Goal: Task Accomplishment & Management: Manage account settings

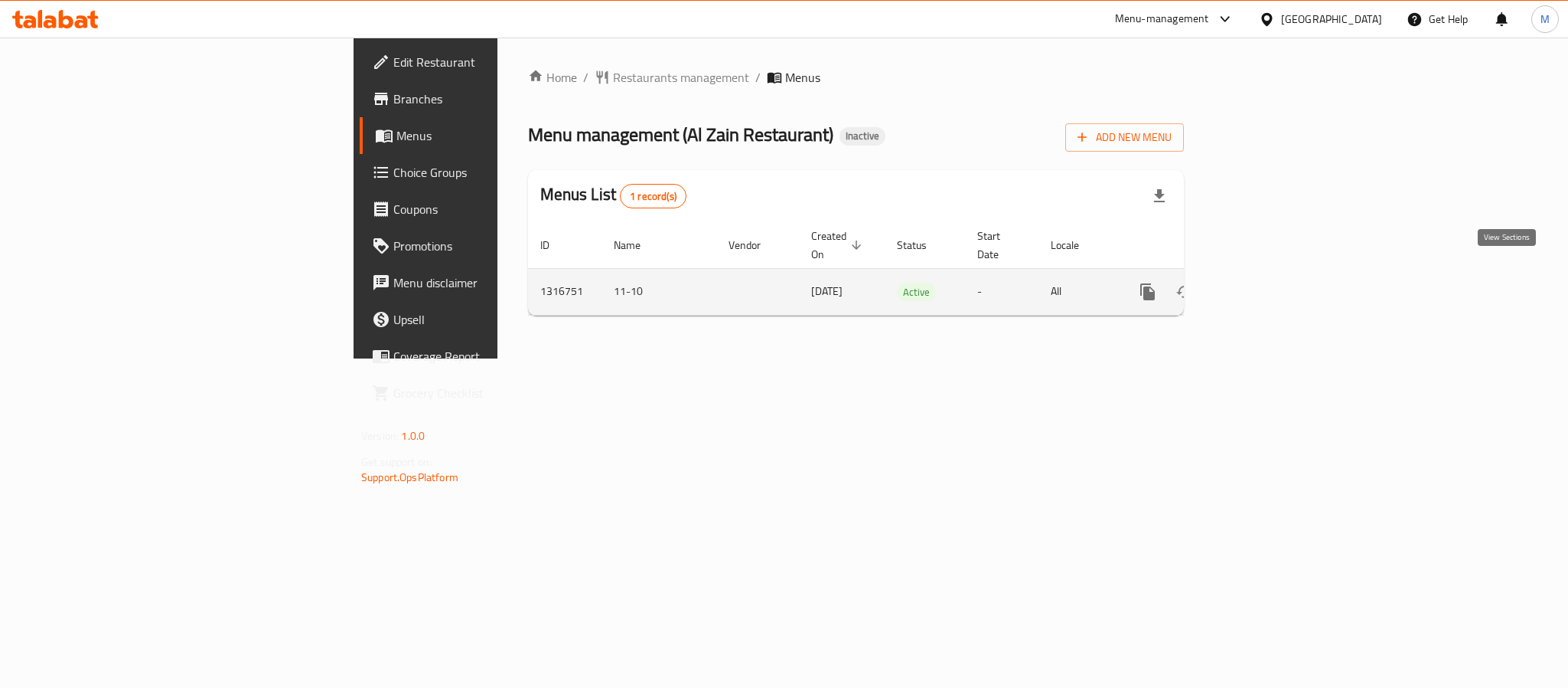
click at [1268, 282] on icon "enhanced table" at bounding box center [1258, 291] width 19 height 19
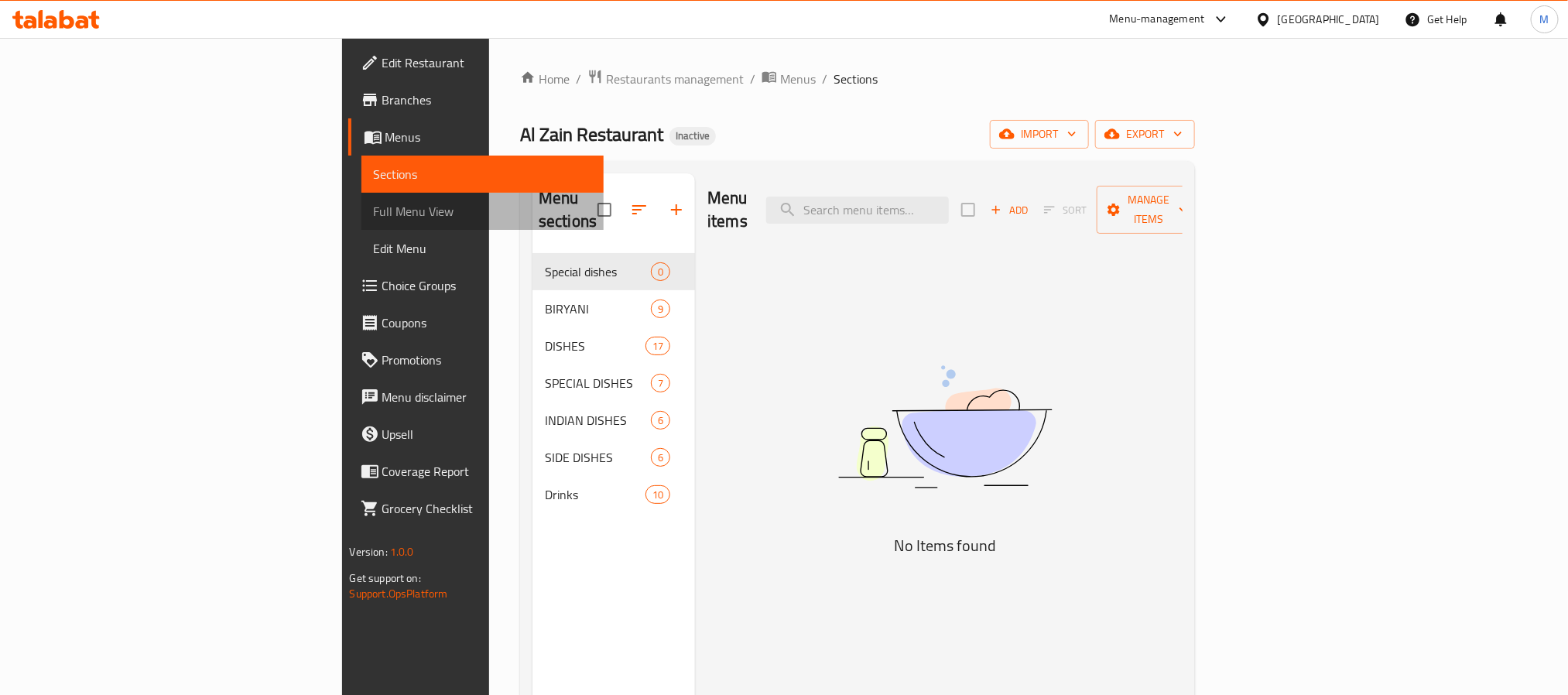
click at [374, 220] on span "Full Menu View" at bounding box center [483, 211] width 218 height 19
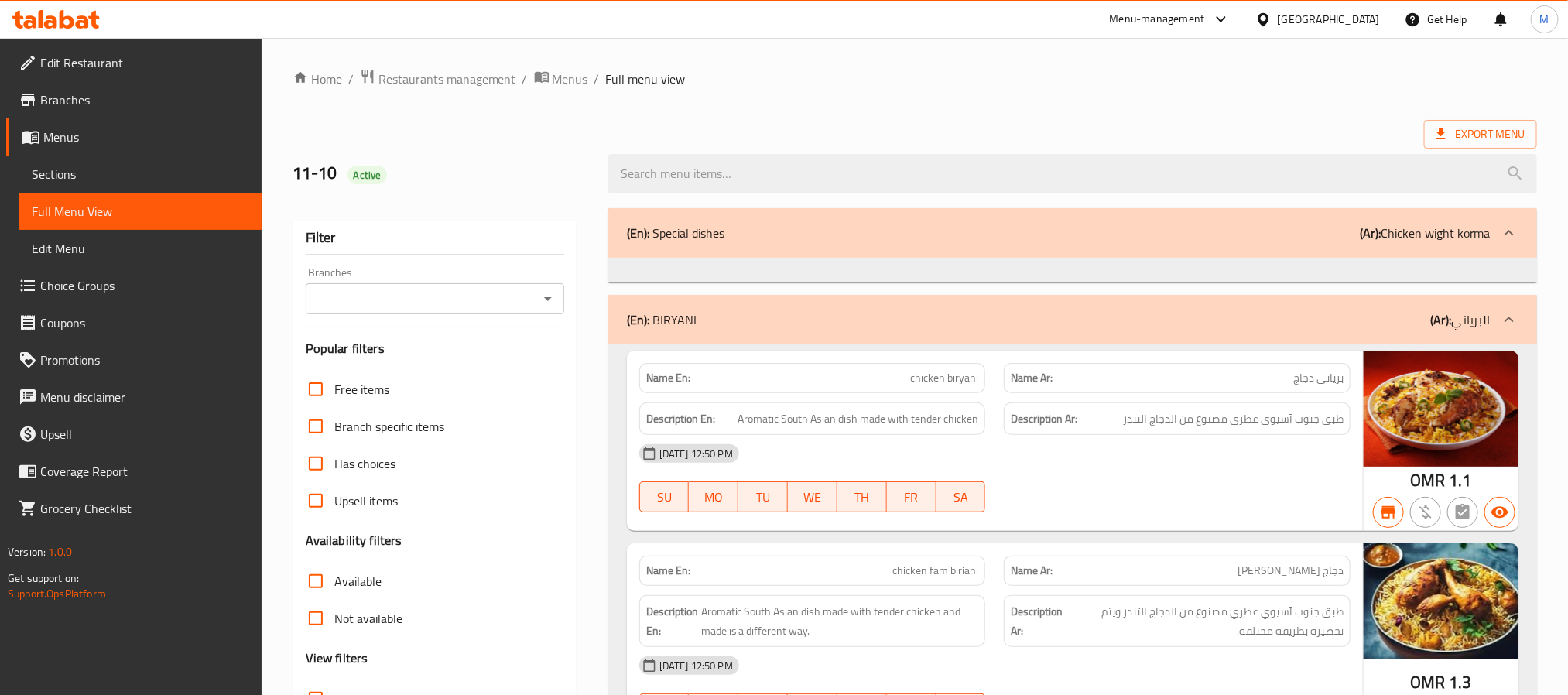
drag, startPoint x: 544, startPoint y: 294, endPoint x: 545, endPoint y: 309, distance: 15.0
click at [544, 294] on icon "Open" at bounding box center [548, 298] width 19 height 19
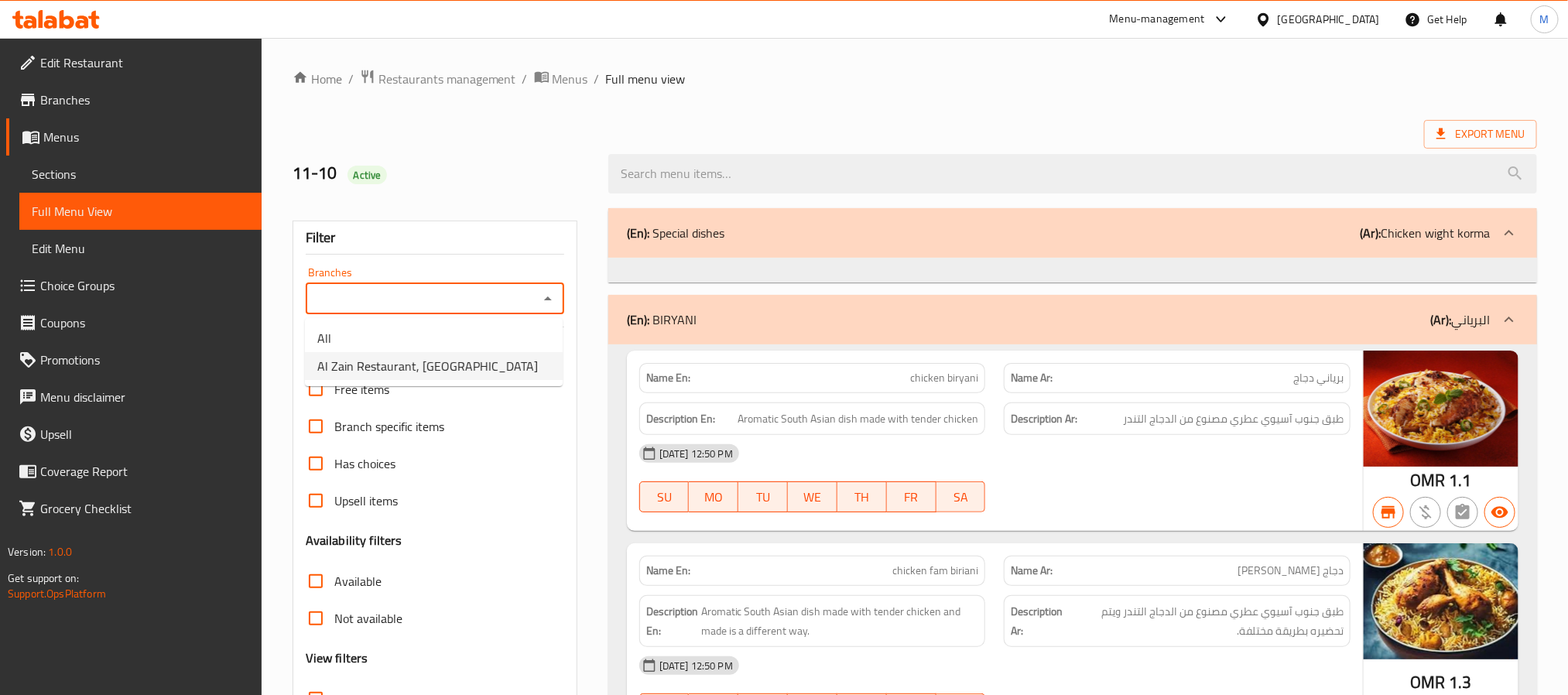
click at [516, 357] on li "Al Zain Restaurant, [GEOGRAPHIC_DATA]" at bounding box center [434, 366] width 257 height 28
type input "Al Zain Restaurant, [GEOGRAPHIC_DATA]"
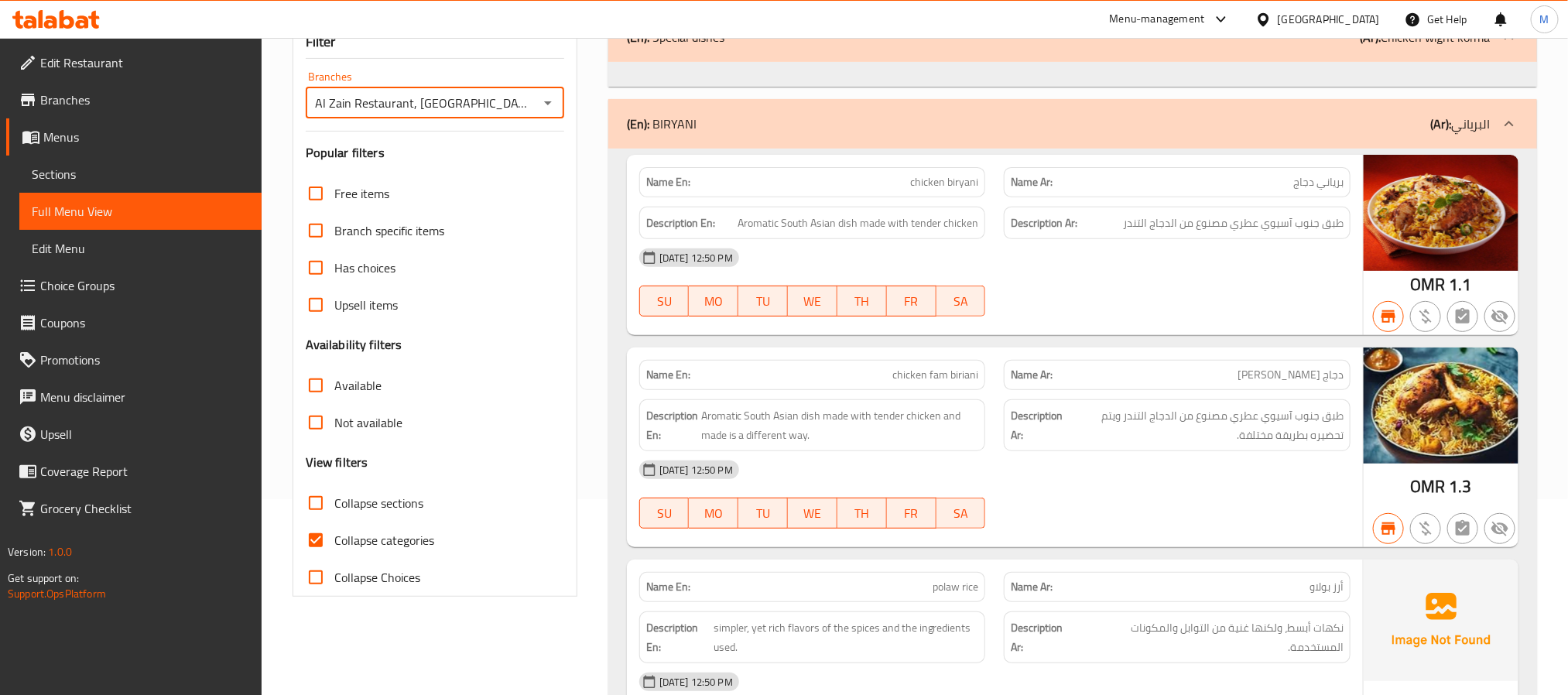
scroll to position [348, 0]
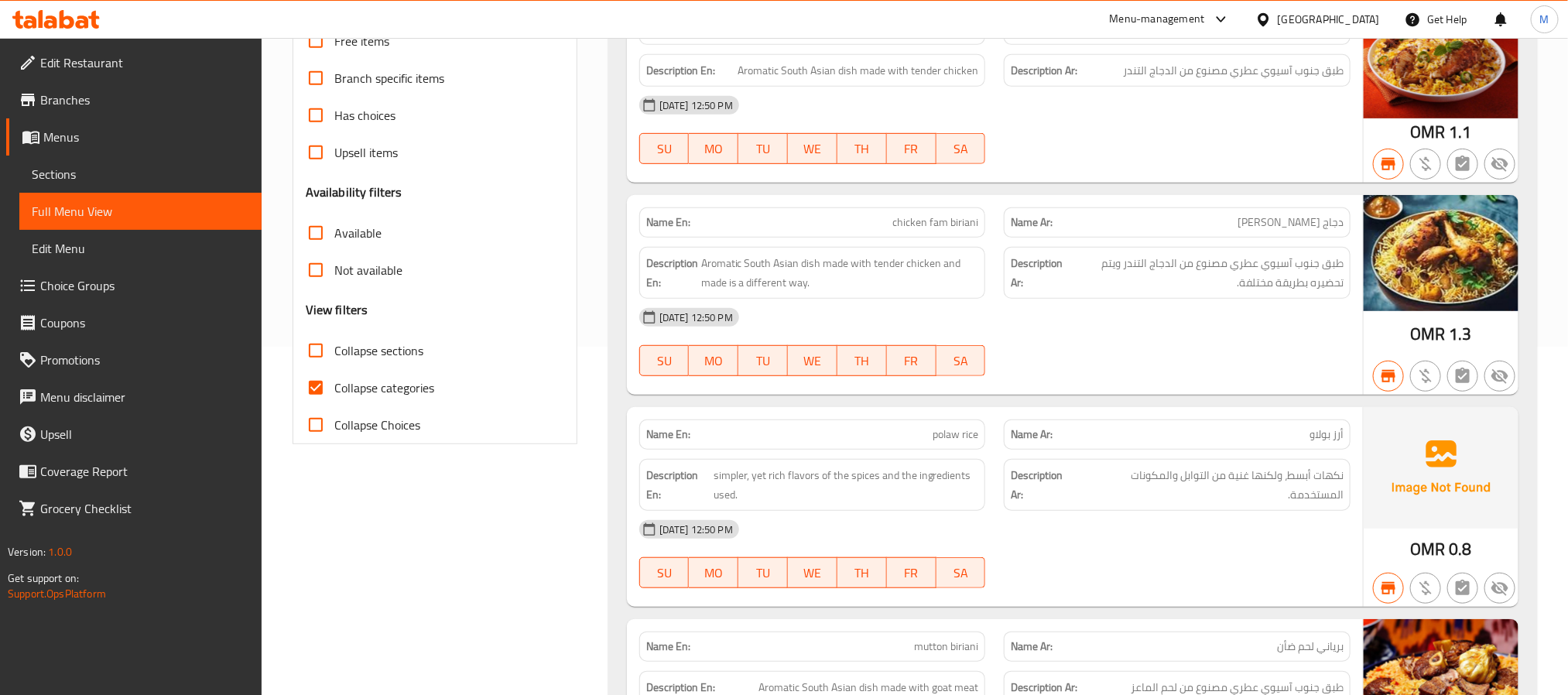
click at [388, 388] on span "Collapse categories" at bounding box center [384, 387] width 100 height 19
click at [334, 388] on input "Collapse categories" at bounding box center [315, 387] width 37 height 37
checkbox input "false"
click at [379, 265] on span "Not available" at bounding box center [368, 270] width 68 height 19
click at [334, 265] on input "Not available" at bounding box center [315, 270] width 37 height 37
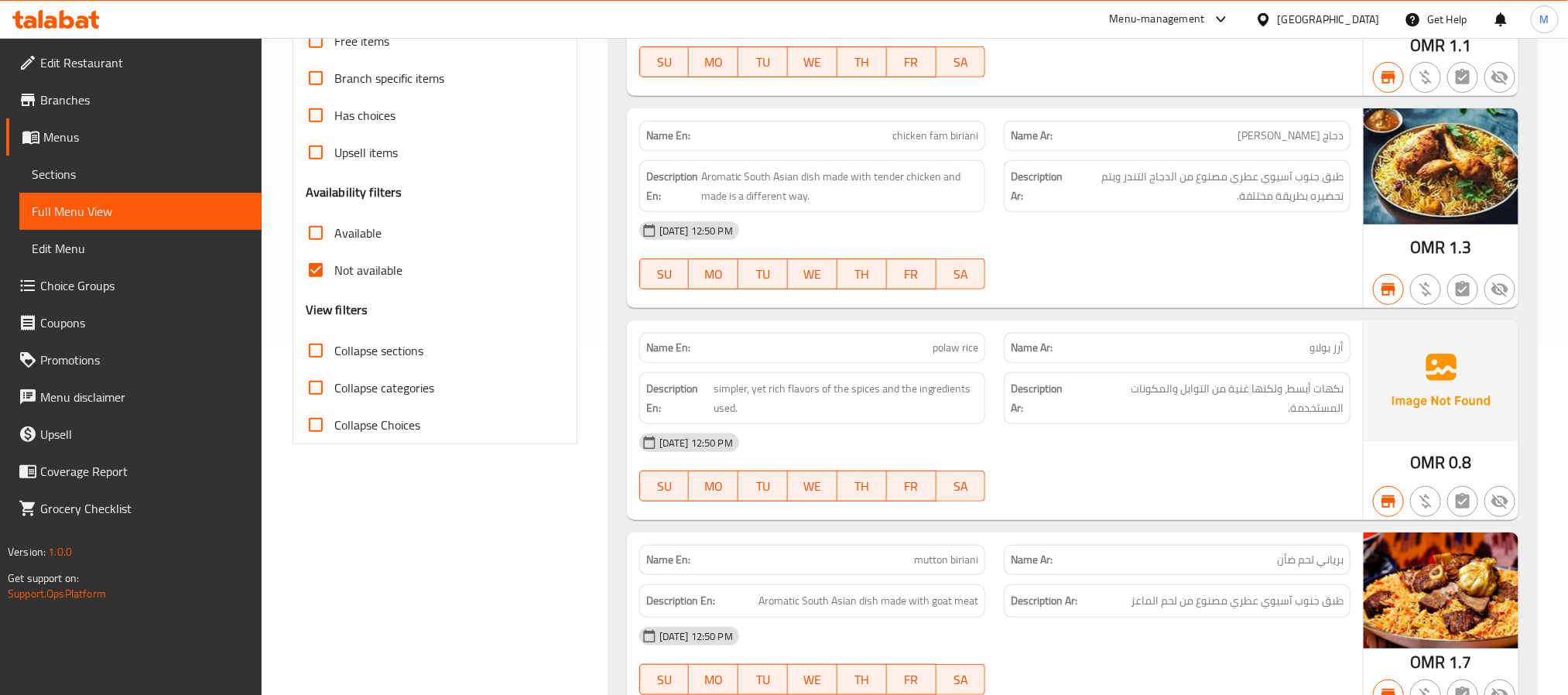
scroll to position [0, 0]
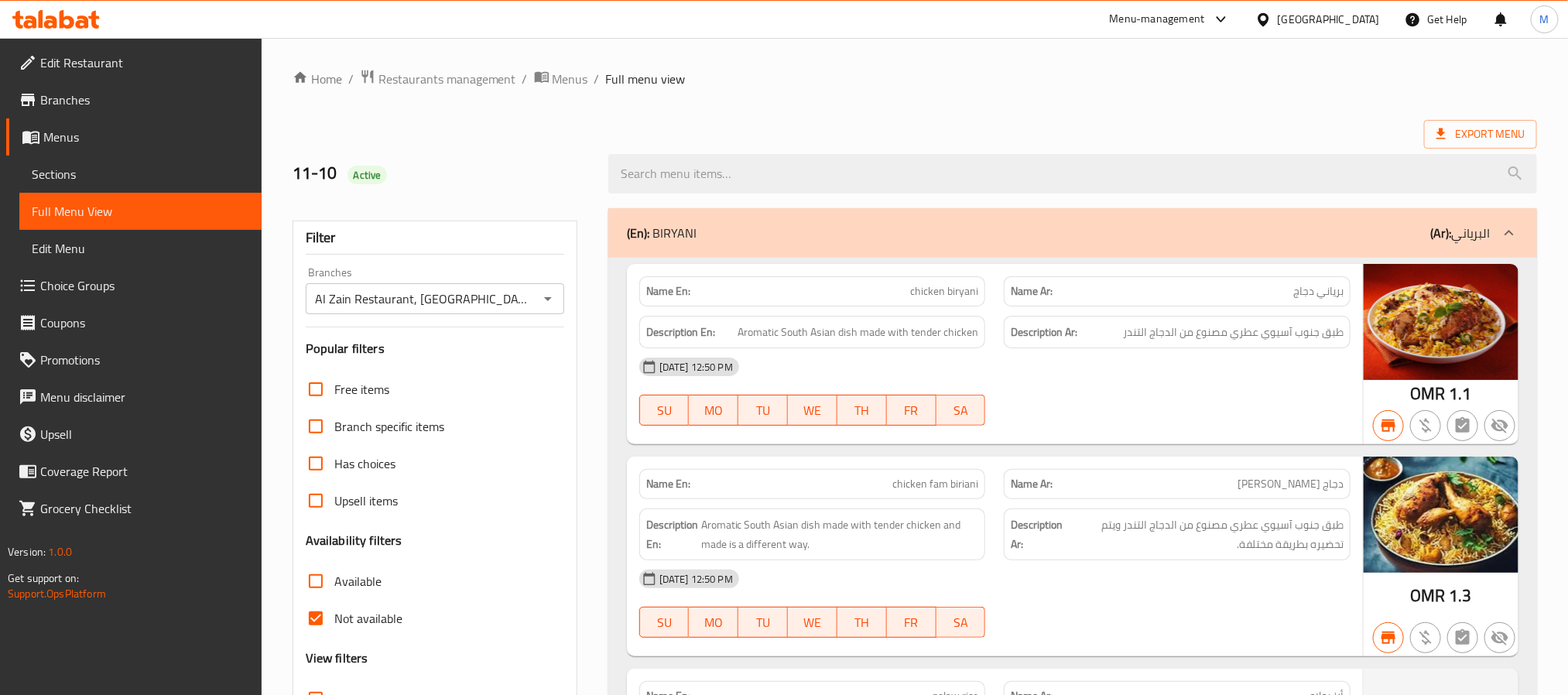
click at [659, 286] on strong "Name En:" at bounding box center [667, 291] width 44 height 16
copy strong "Name En:"
click at [351, 632] on label "Not available" at bounding box center [350, 618] width 106 height 37
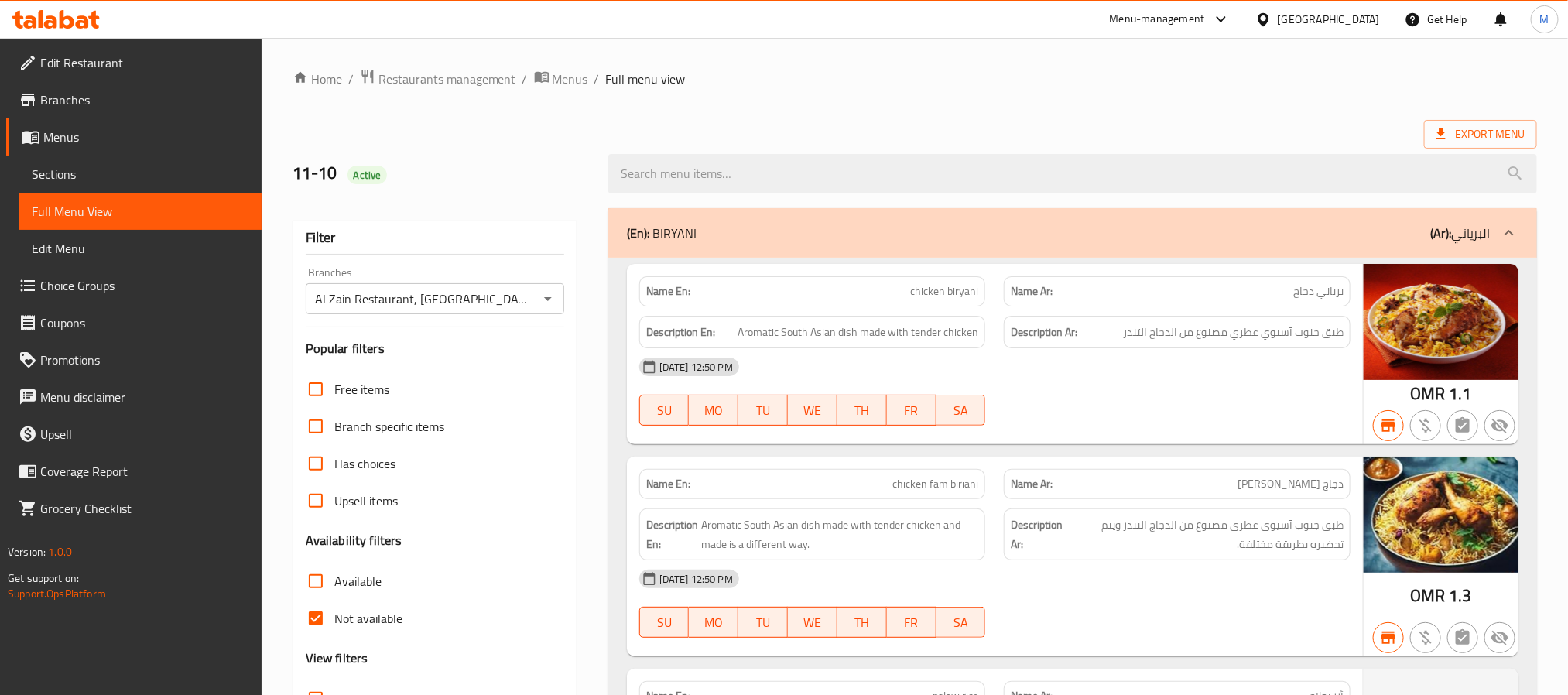
click at [334, 632] on input "Not available" at bounding box center [315, 618] width 37 height 37
checkbox input "false"
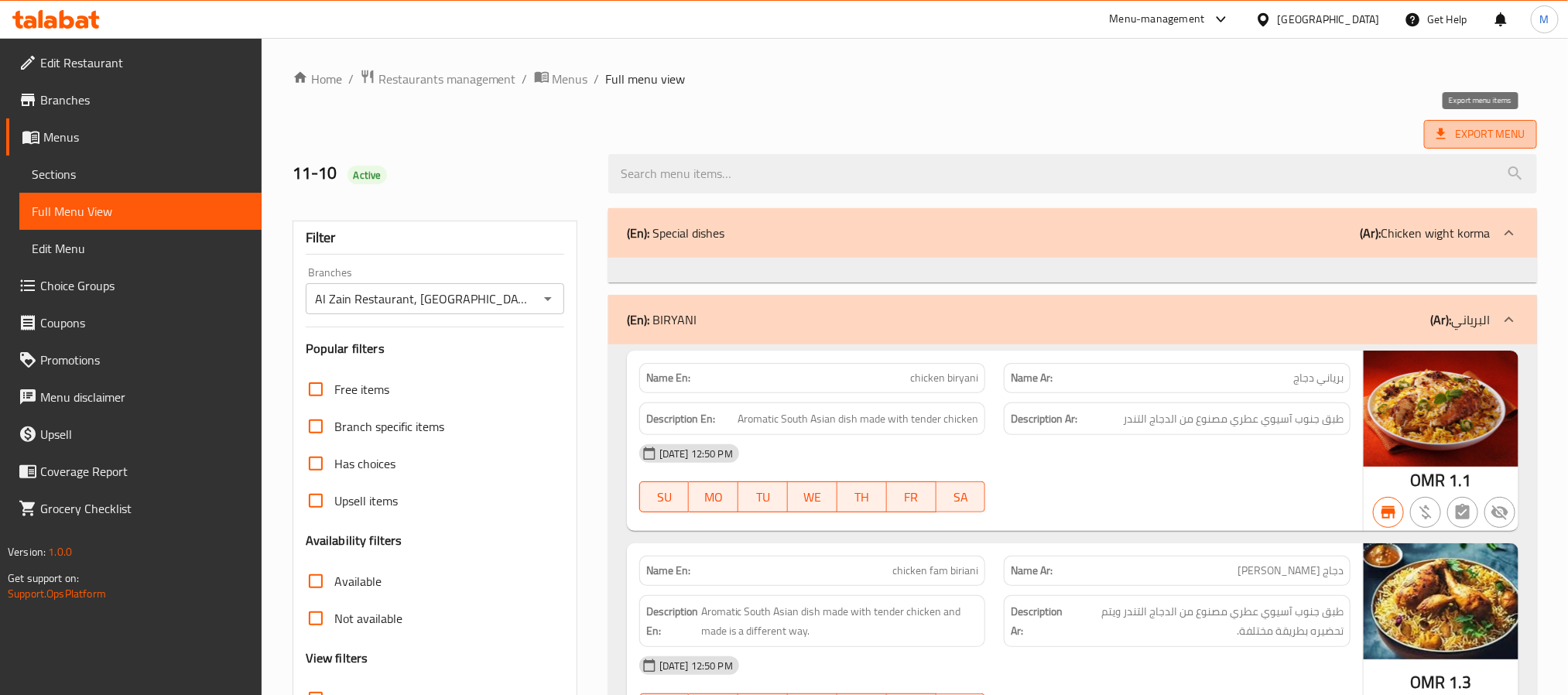
click at [1452, 134] on span "Export Menu" at bounding box center [1480, 134] width 88 height 19
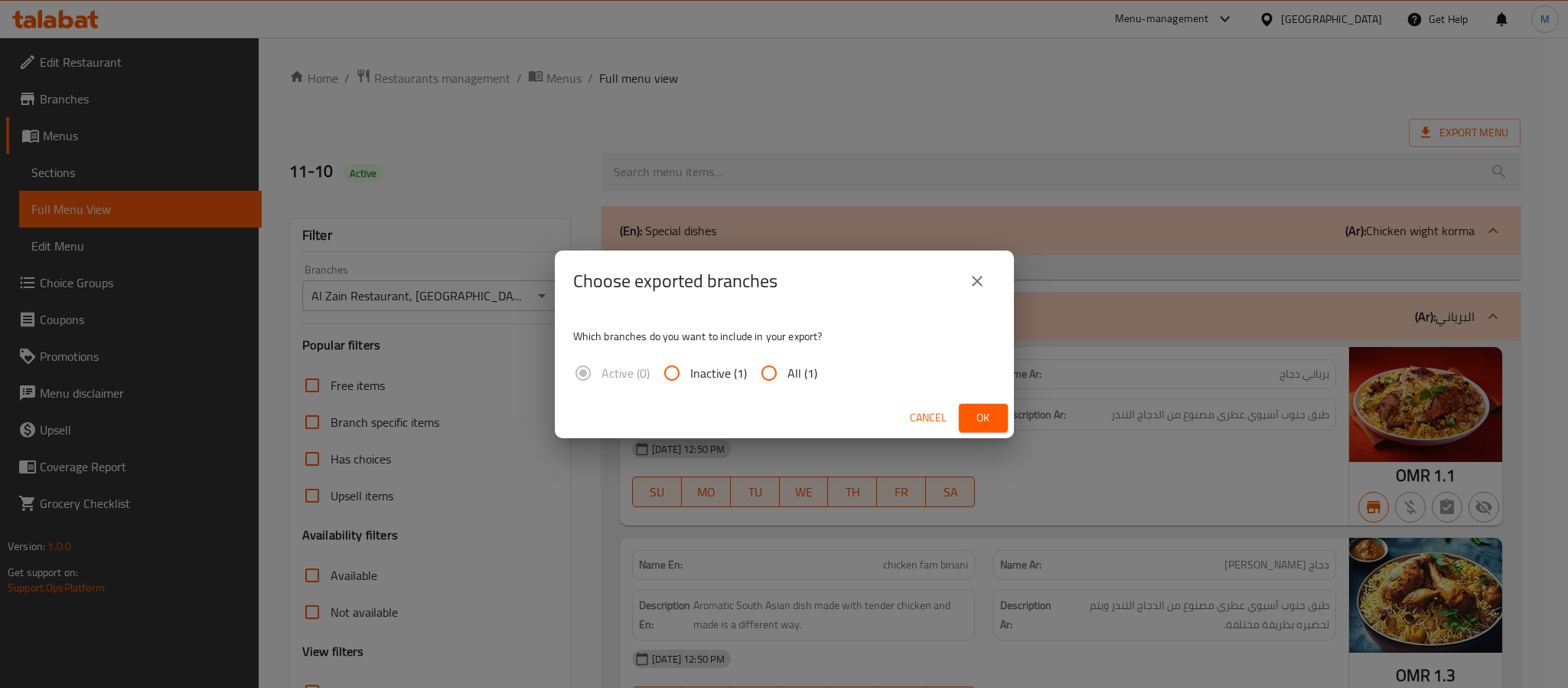
click at [798, 375] on span "All (1)" at bounding box center [802, 373] width 30 height 19
click at [787, 375] on input "All (1)" at bounding box center [768, 372] width 37 height 37
radio input "true"
click at [978, 409] on span "Ok" at bounding box center [984, 417] width 24 height 19
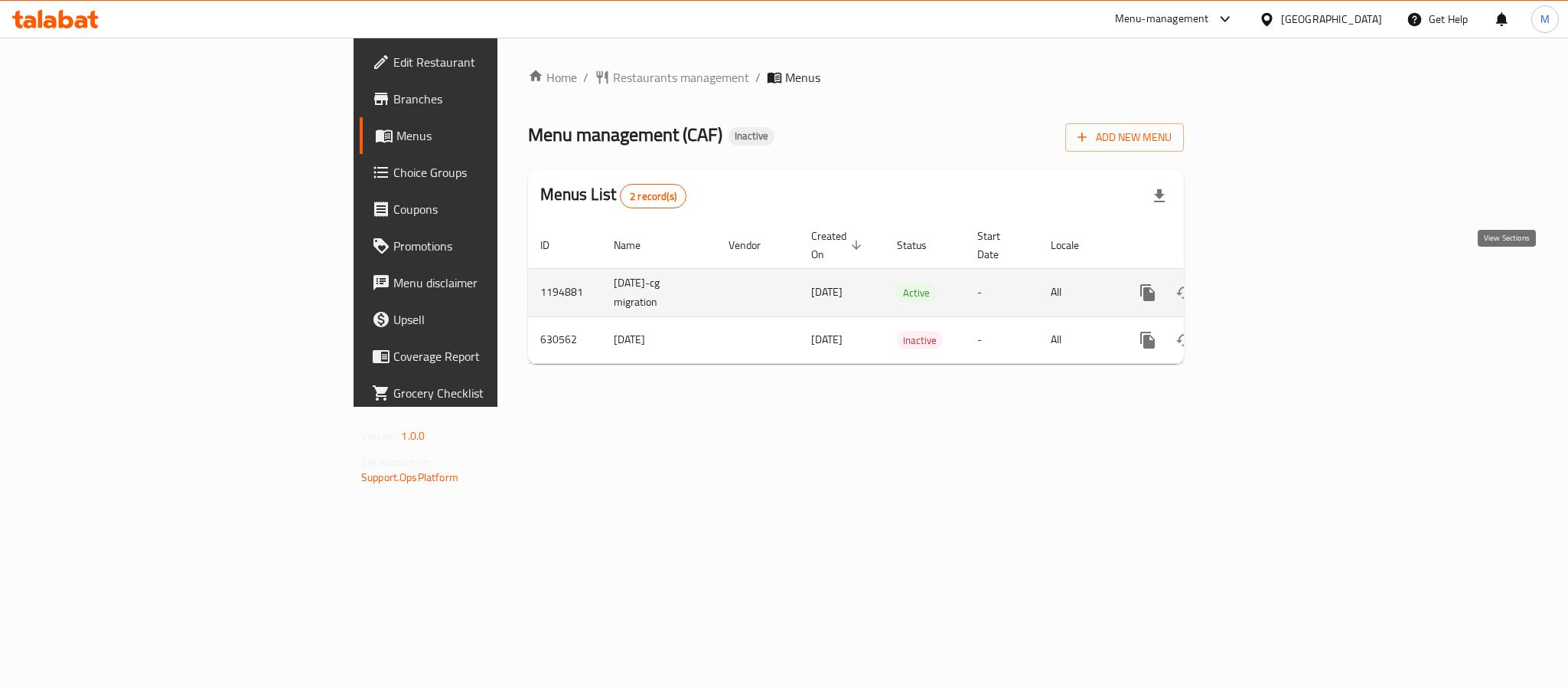
click at [1265, 286] on icon "enhanced table" at bounding box center [1258, 292] width 14 height 14
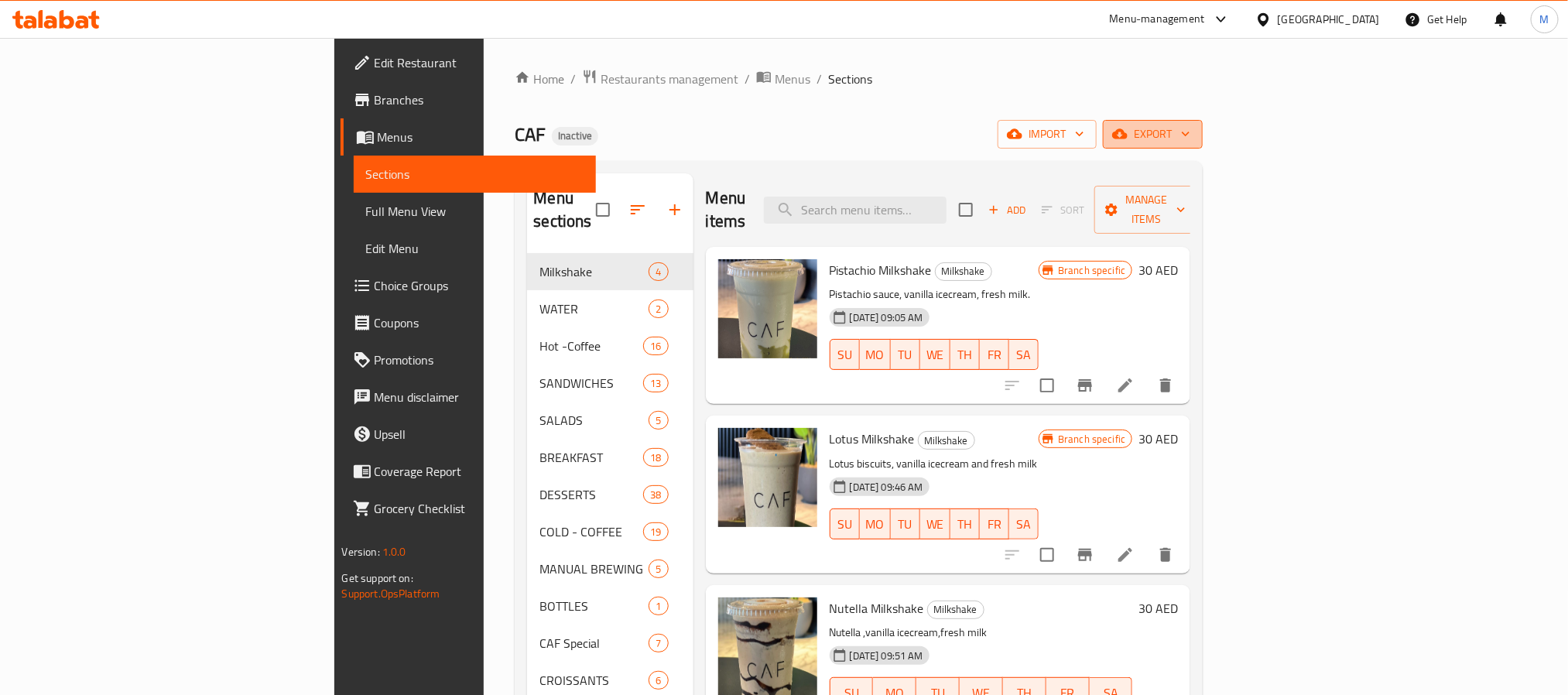
click at [1190, 131] on span "export" at bounding box center [1152, 134] width 75 height 19
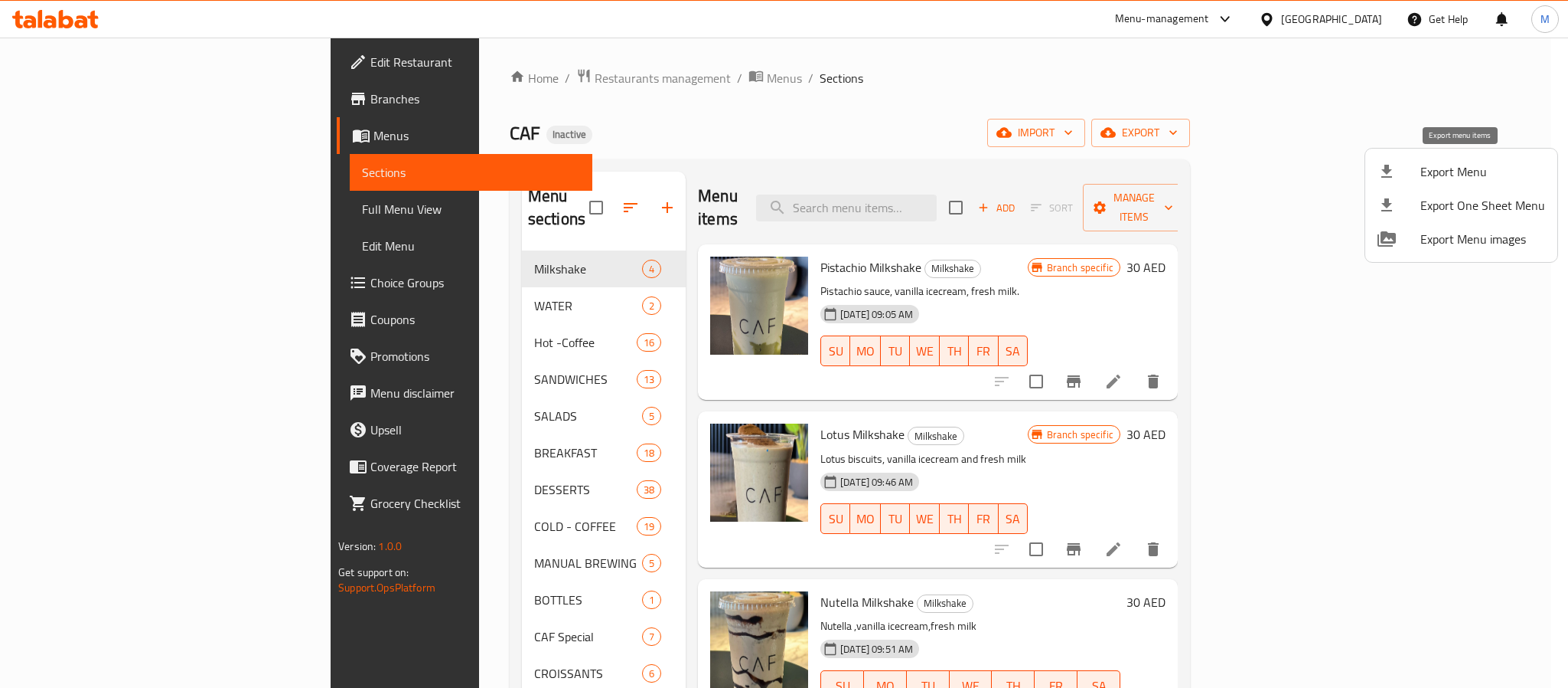
click at [1454, 158] on li "Export Menu" at bounding box center [1461, 171] width 192 height 33
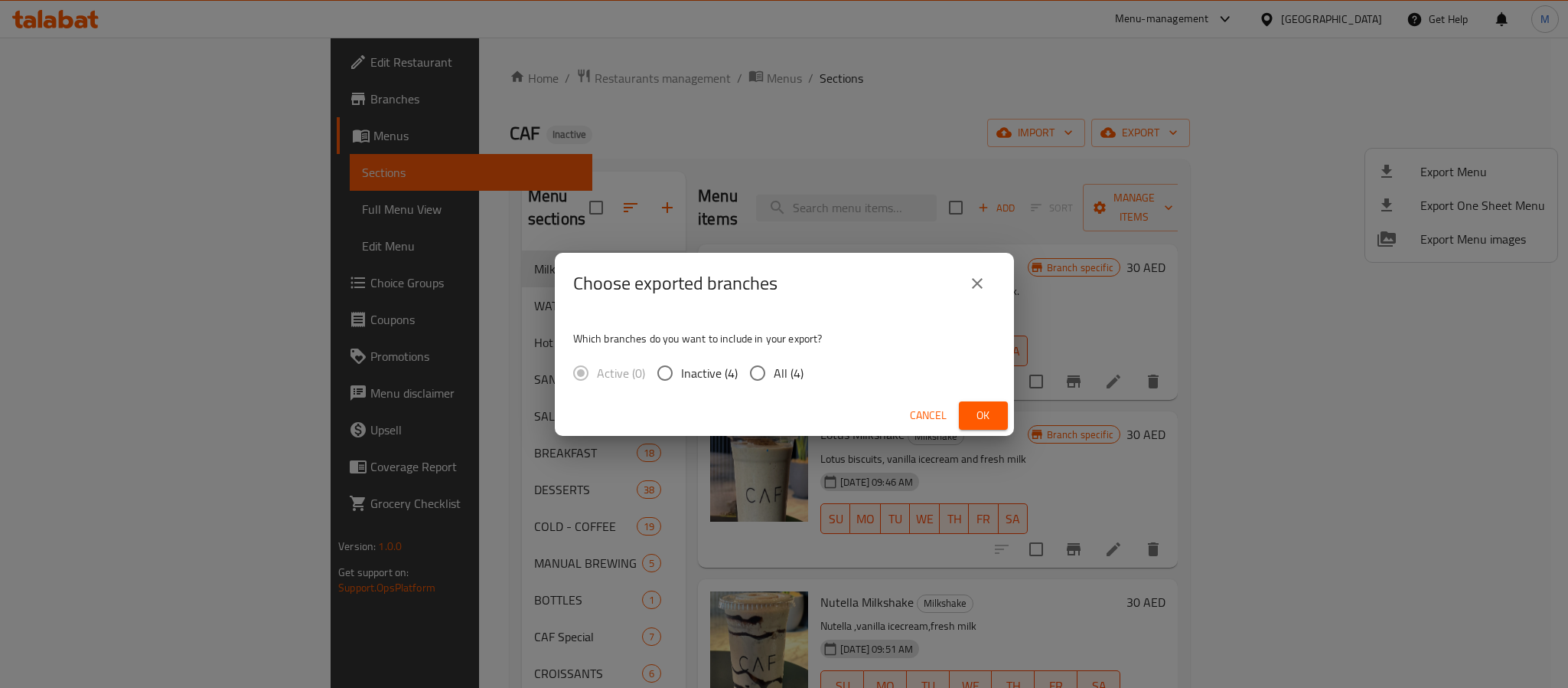
click at [798, 381] on span "All (4)" at bounding box center [789, 373] width 30 height 19
click at [774, 381] on input "All (4)" at bounding box center [757, 372] width 32 height 32
radio input "true"
click at [1013, 414] on div "Choose exported branches Which branches do you want to include in your export? …" at bounding box center [784, 344] width 1568 height 688
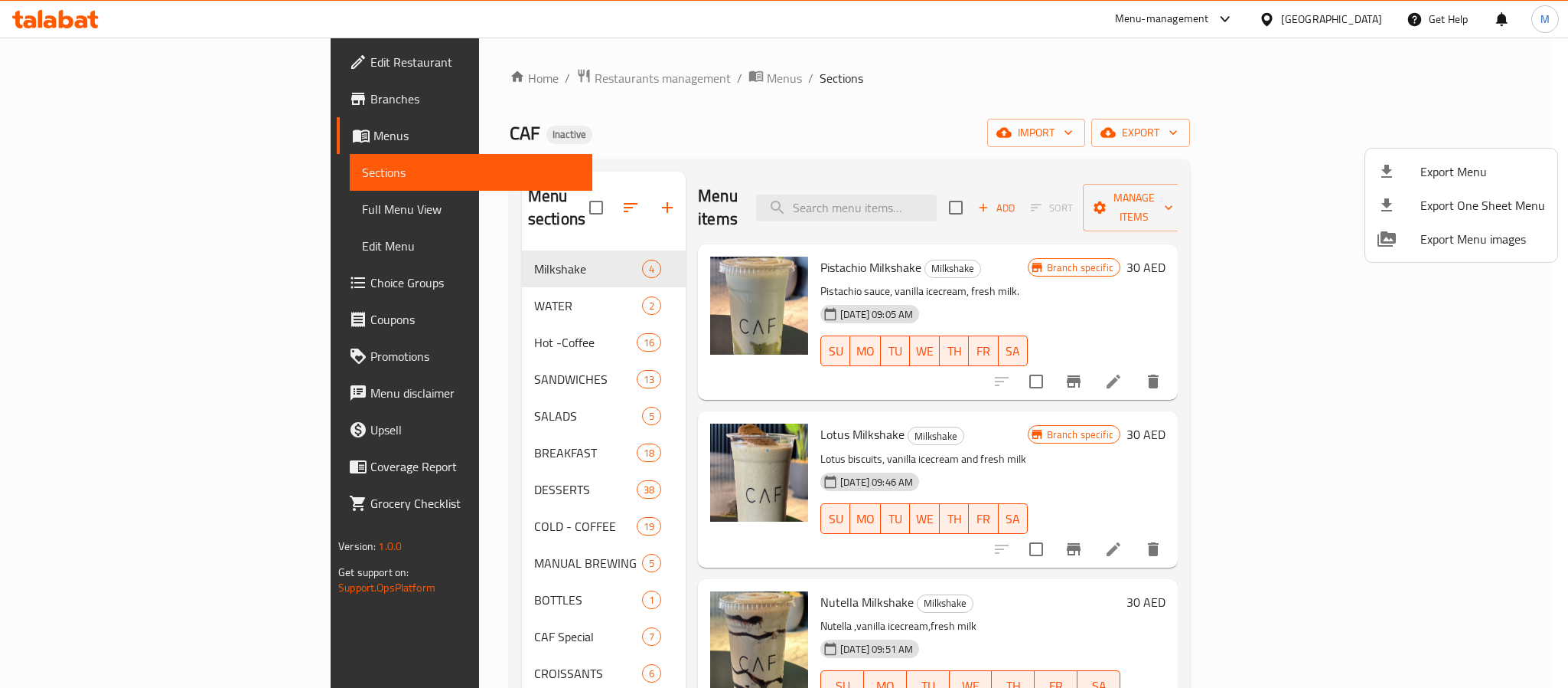
click at [994, 414] on div at bounding box center [784, 344] width 1568 height 688
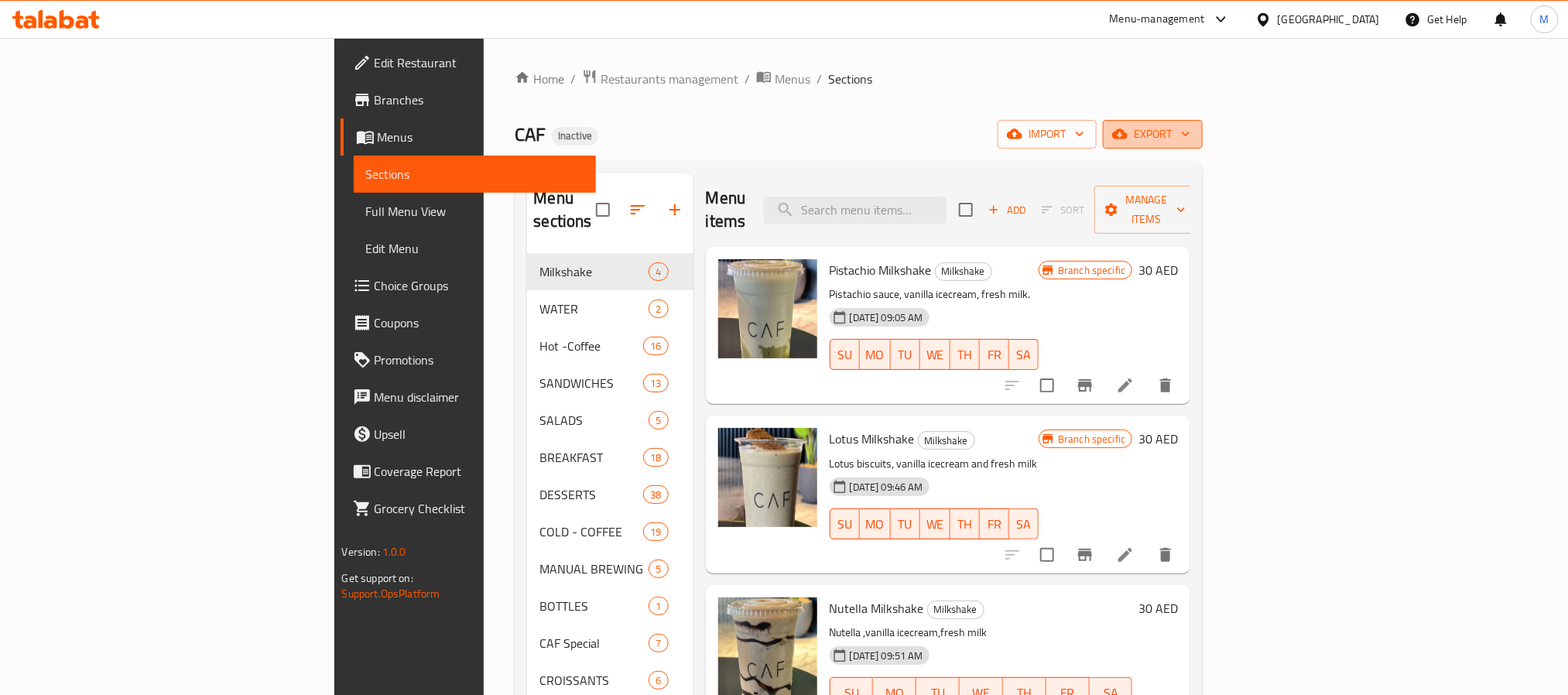
click at [1190, 124] on span "export" at bounding box center [1152, 134] width 75 height 19
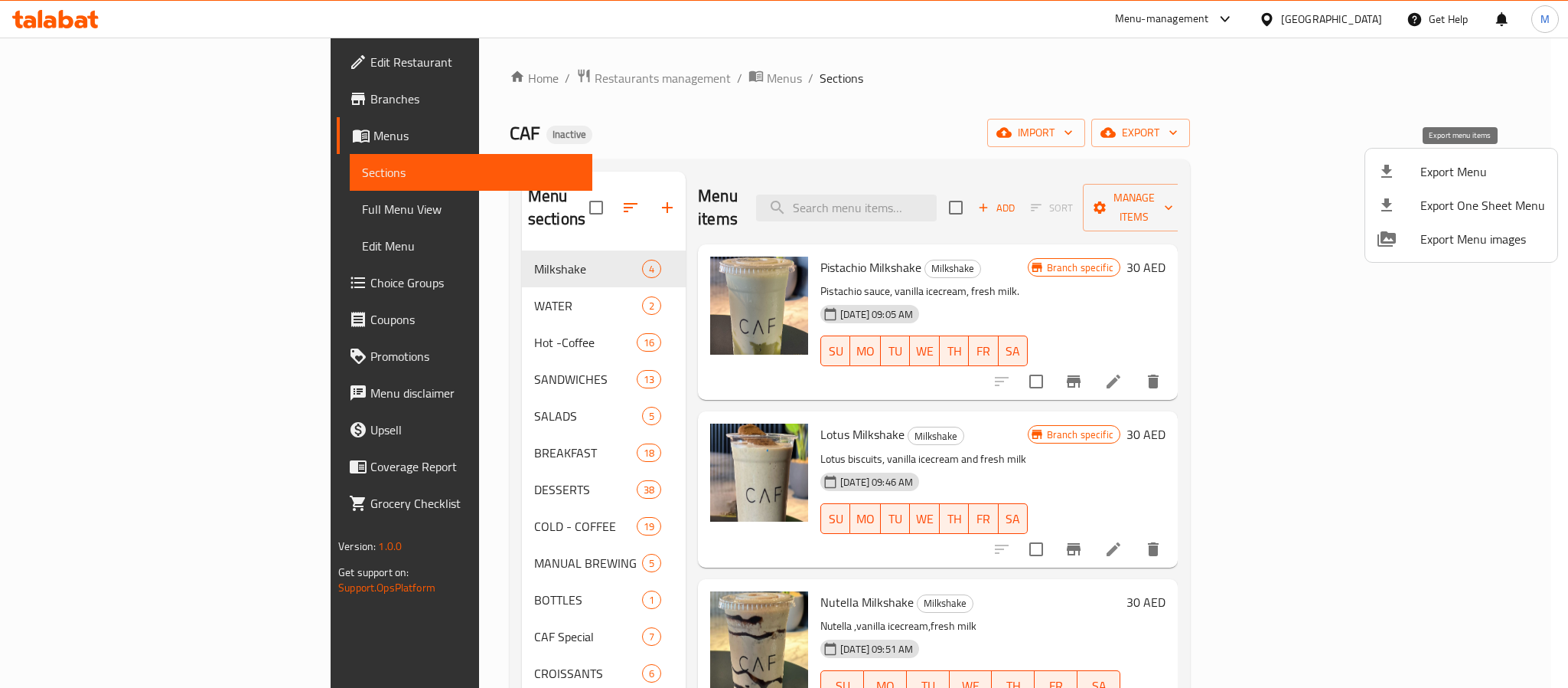
click at [1460, 166] on span "Export Menu" at bounding box center [1482, 171] width 125 height 19
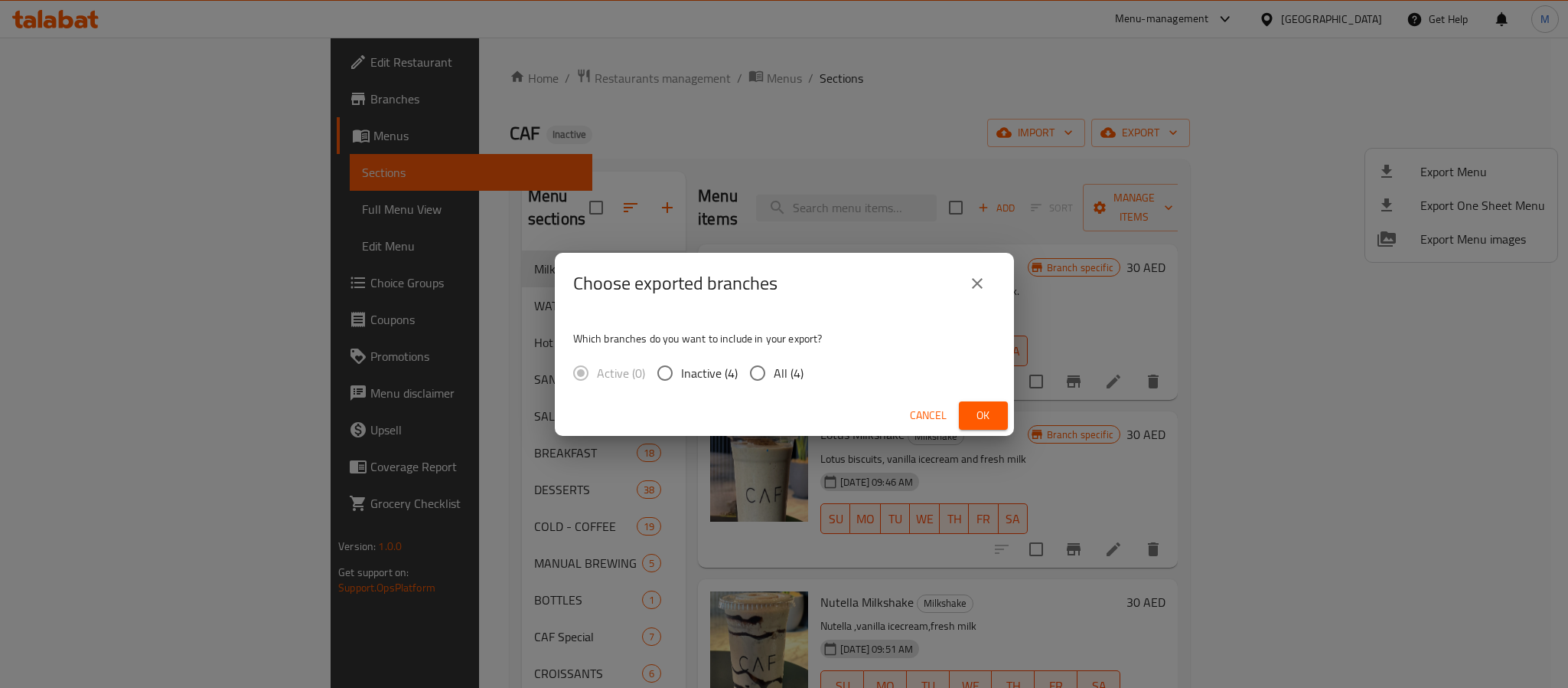
click at [777, 368] on span "All (4)" at bounding box center [789, 373] width 30 height 19
click at [774, 368] on input "All (4)" at bounding box center [757, 372] width 32 height 32
radio input "true"
click at [993, 415] on span "Ok" at bounding box center [984, 415] width 24 height 19
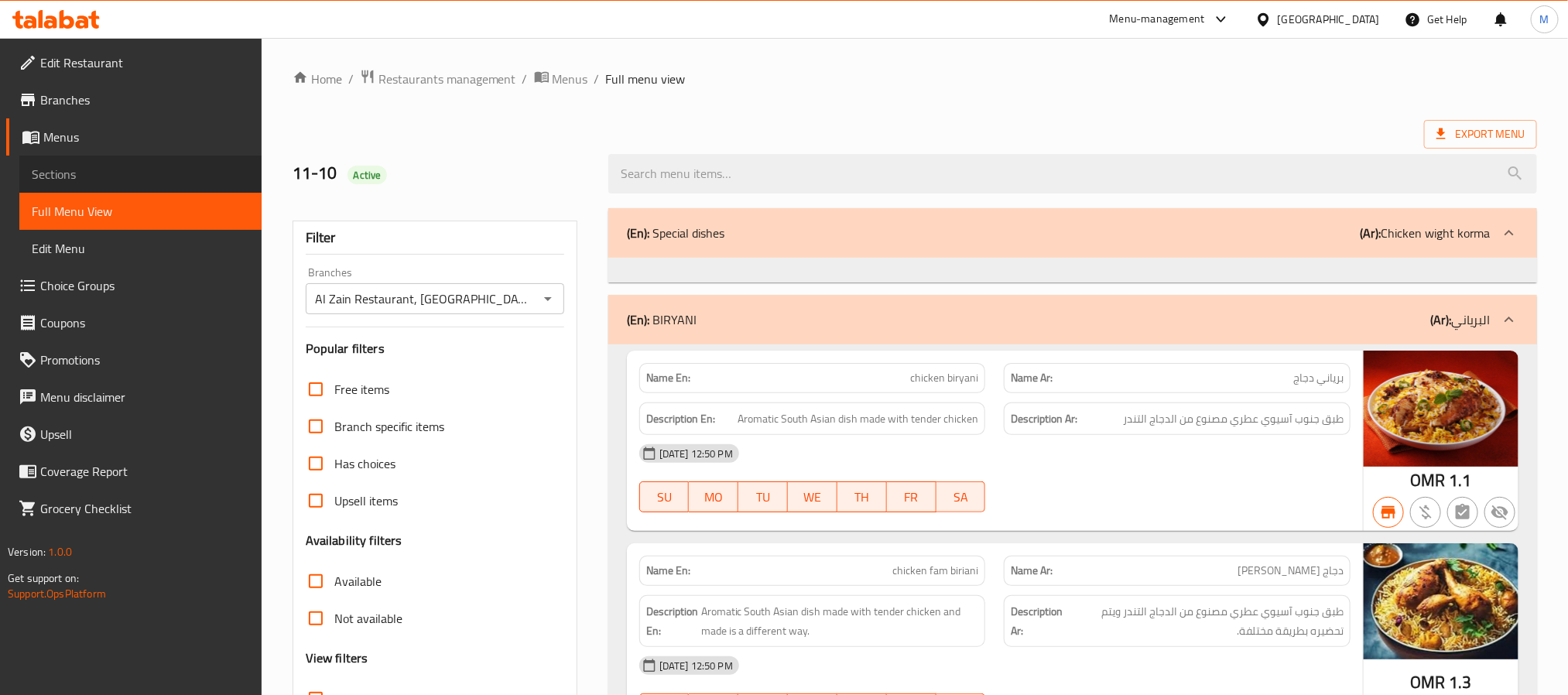
click at [105, 175] on span "Sections" at bounding box center [140, 174] width 218 height 19
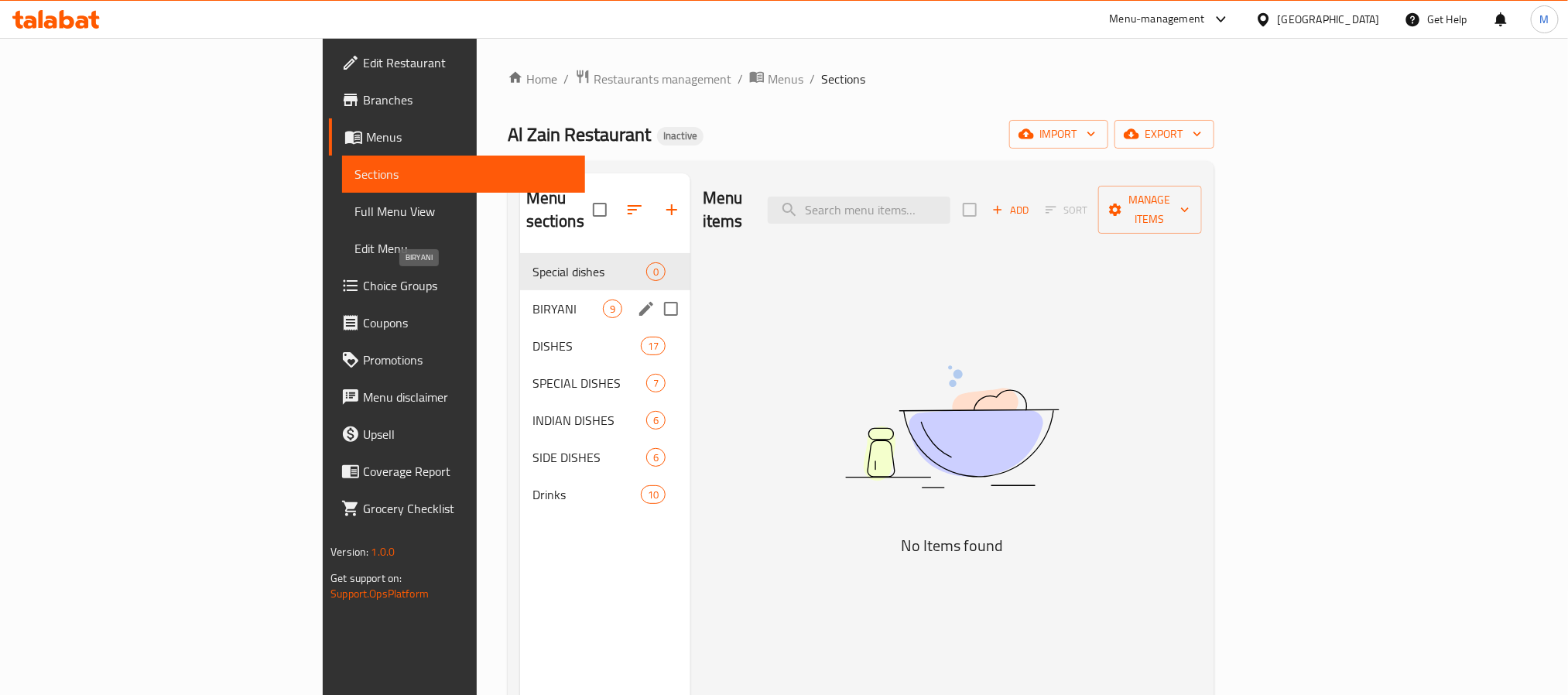
click at [533, 299] on span "BIRYANI" at bounding box center [567, 308] width 70 height 19
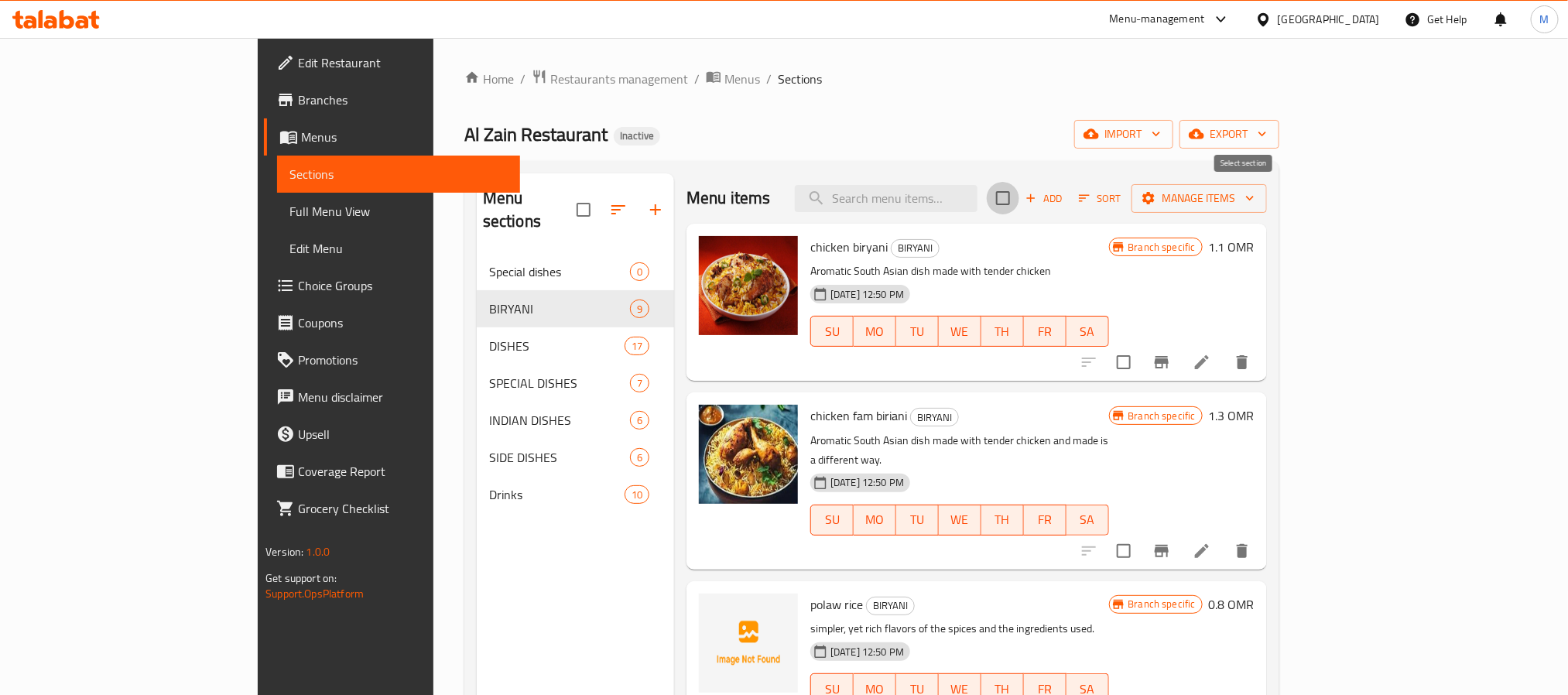
click at [1019, 197] on input "checkbox" at bounding box center [1002, 197] width 32 height 32
checkbox input "true"
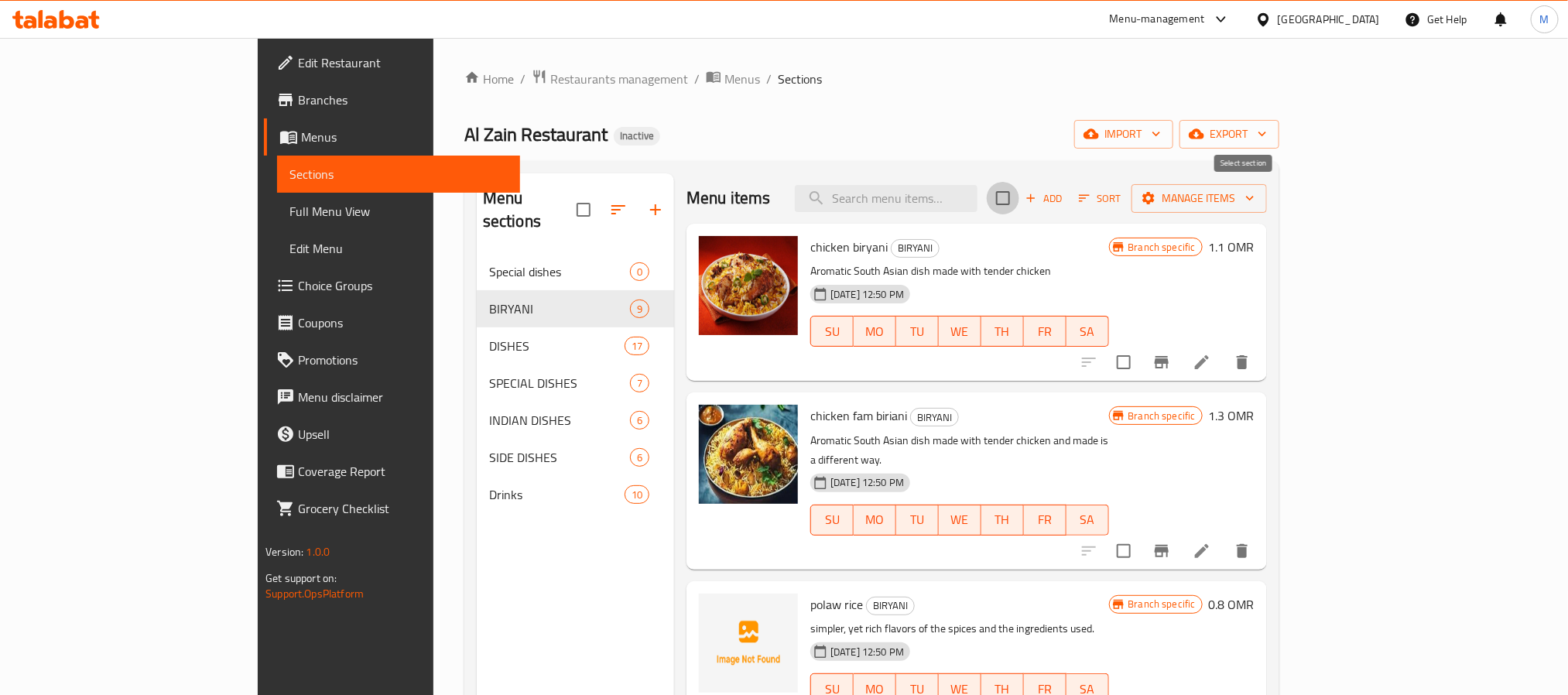
checkbox input "true"
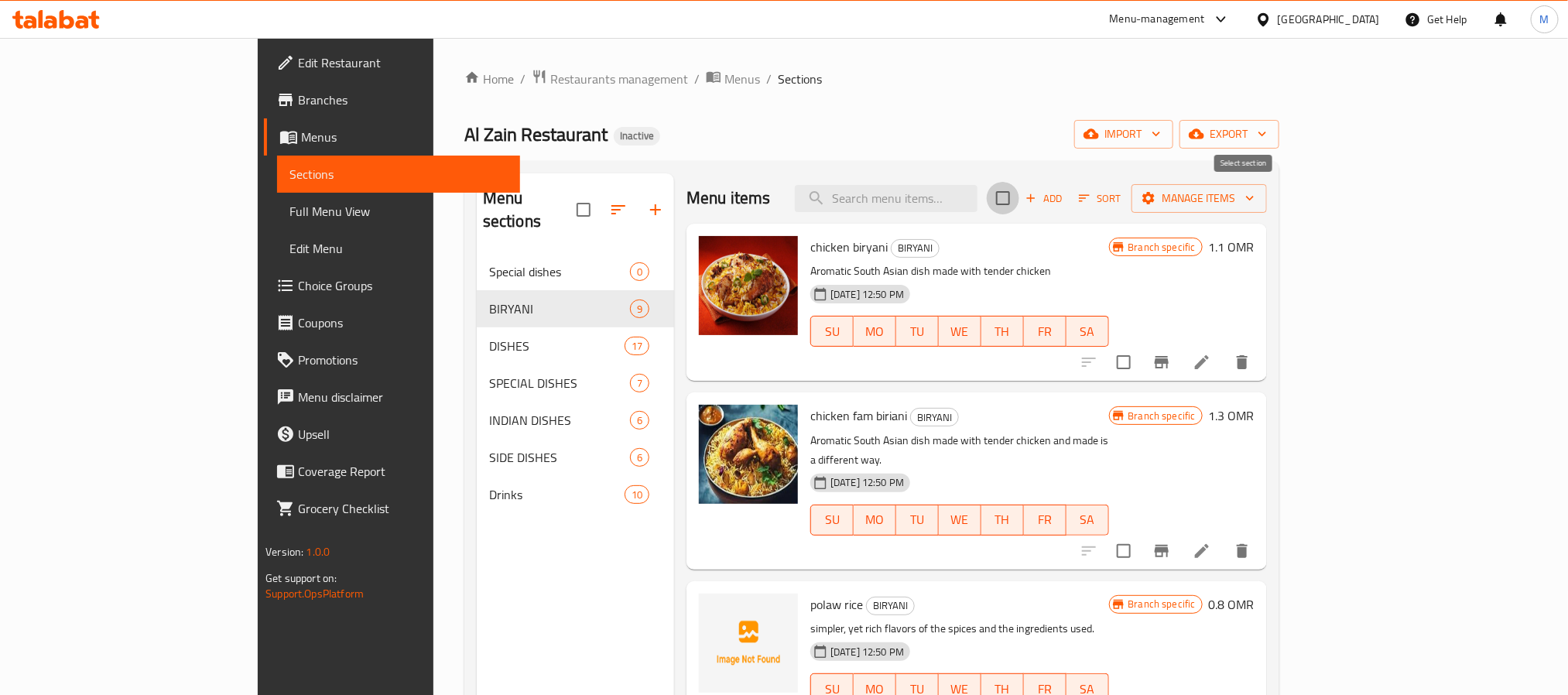
checkbox input "true"
click at [1255, 198] on span "Manage items" at bounding box center [1199, 198] width 111 height 19
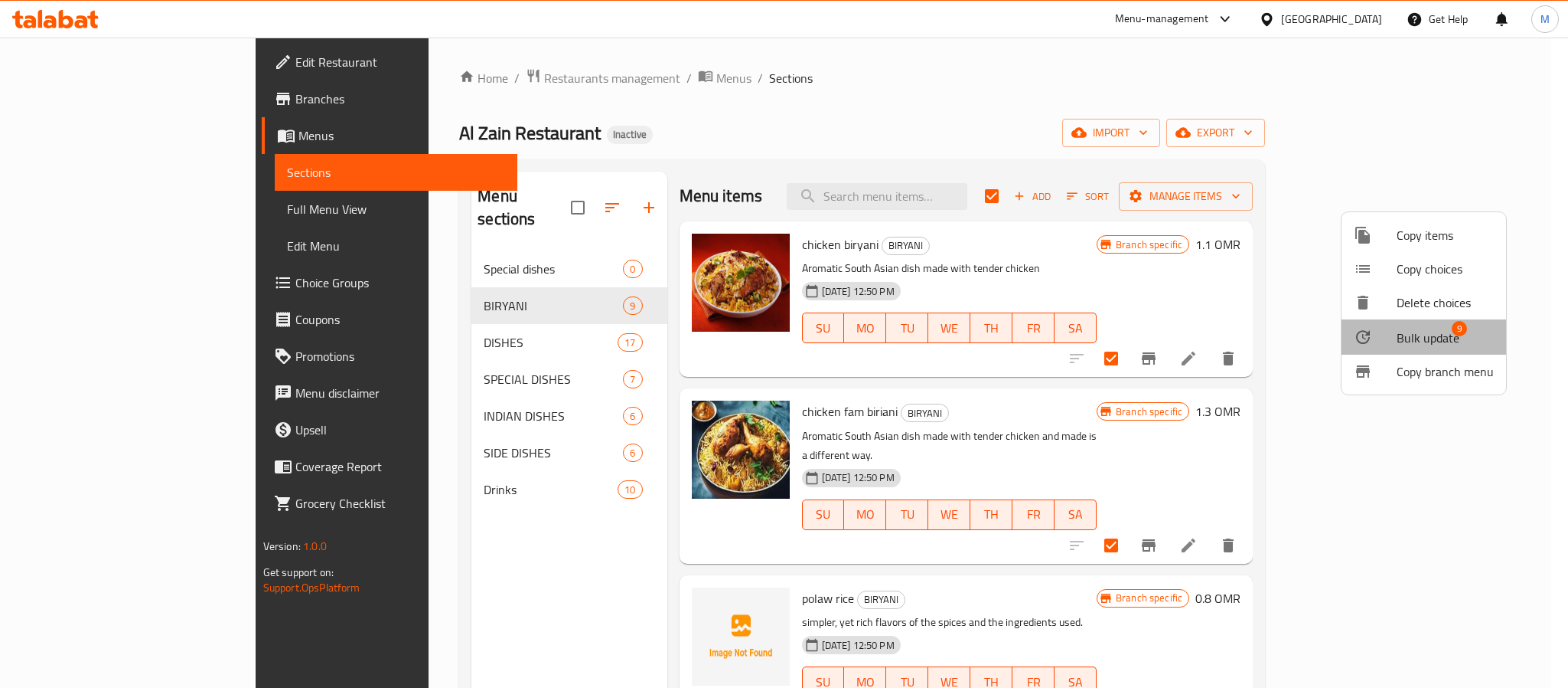
click at [1415, 333] on span "Bulk update" at bounding box center [1428, 338] width 63 height 19
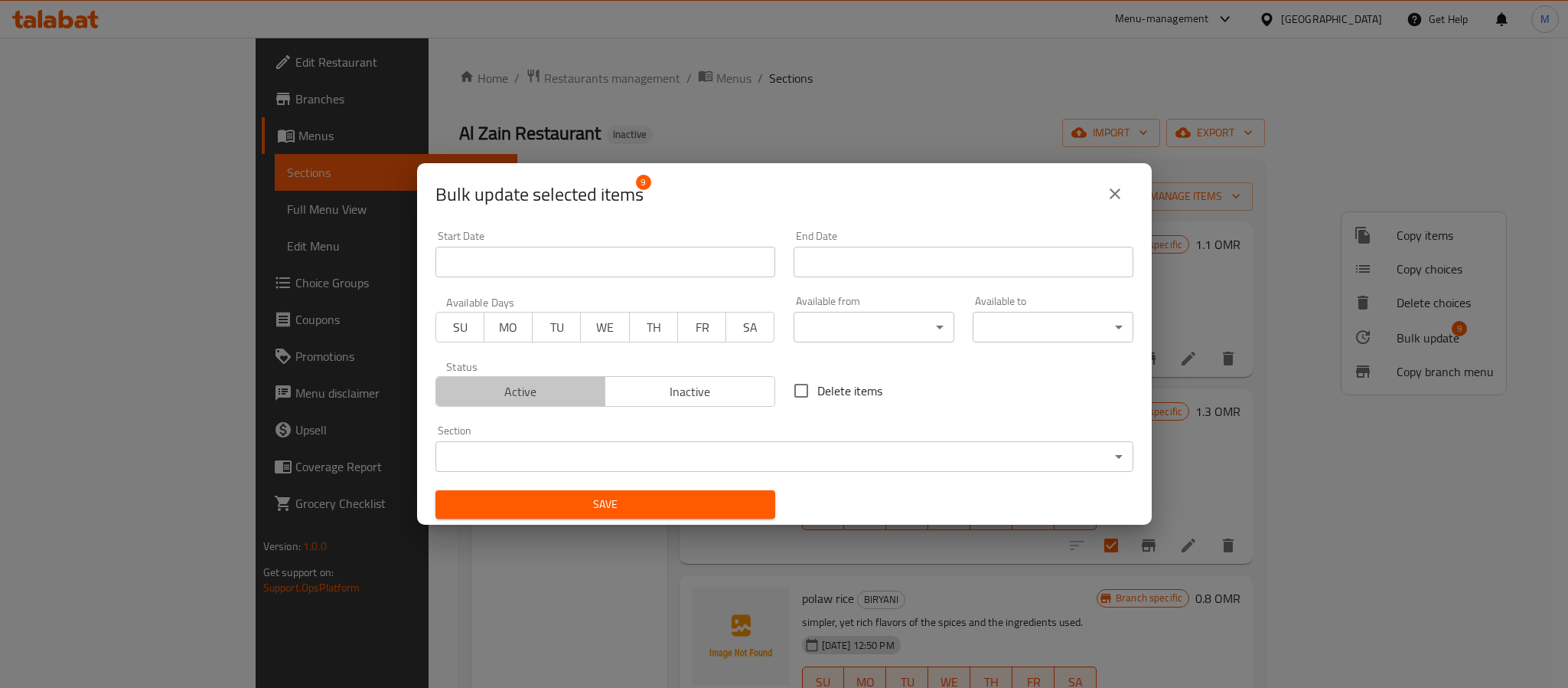
click at [550, 391] on span "Active" at bounding box center [520, 391] width 157 height 22
click at [1119, 198] on icon "close" at bounding box center [1114, 193] width 11 height 11
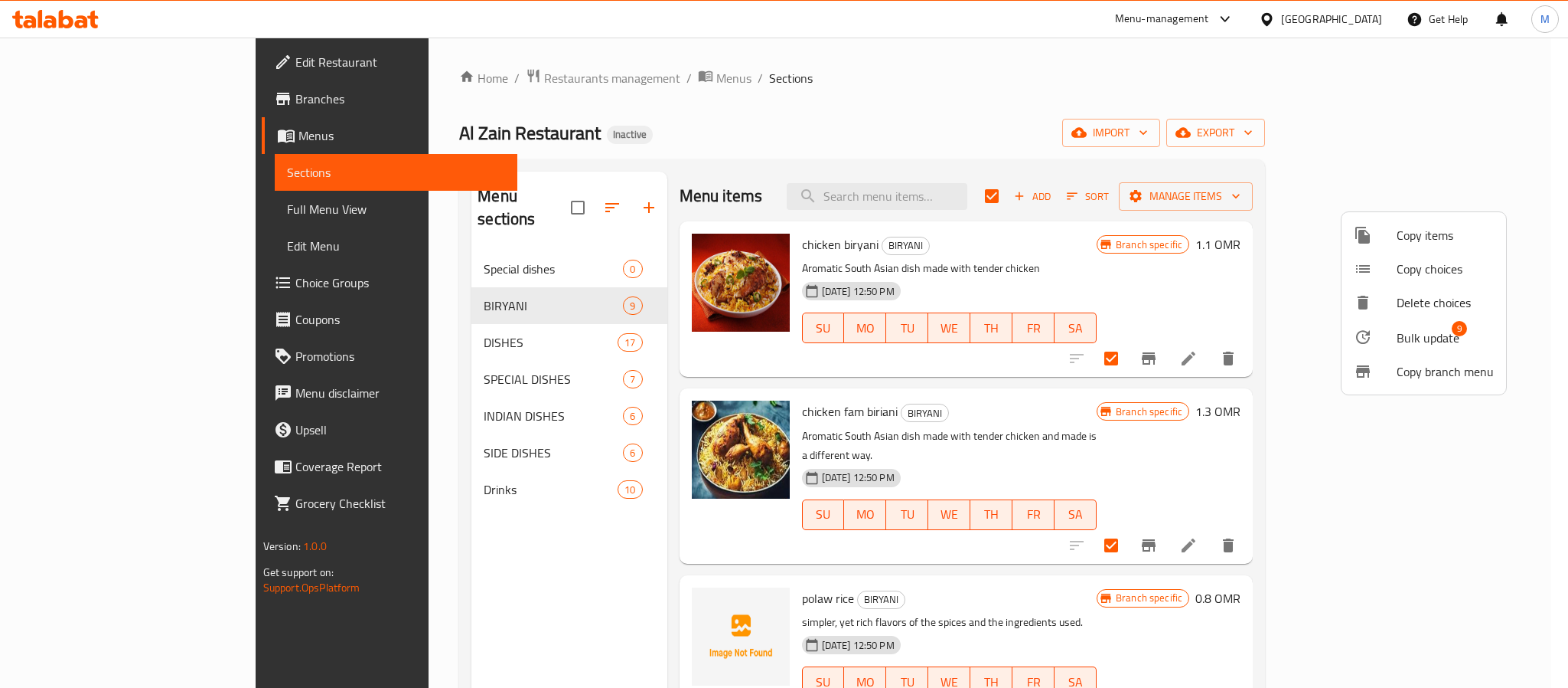
click at [835, 149] on div at bounding box center [784, 344] width 1568 height 688
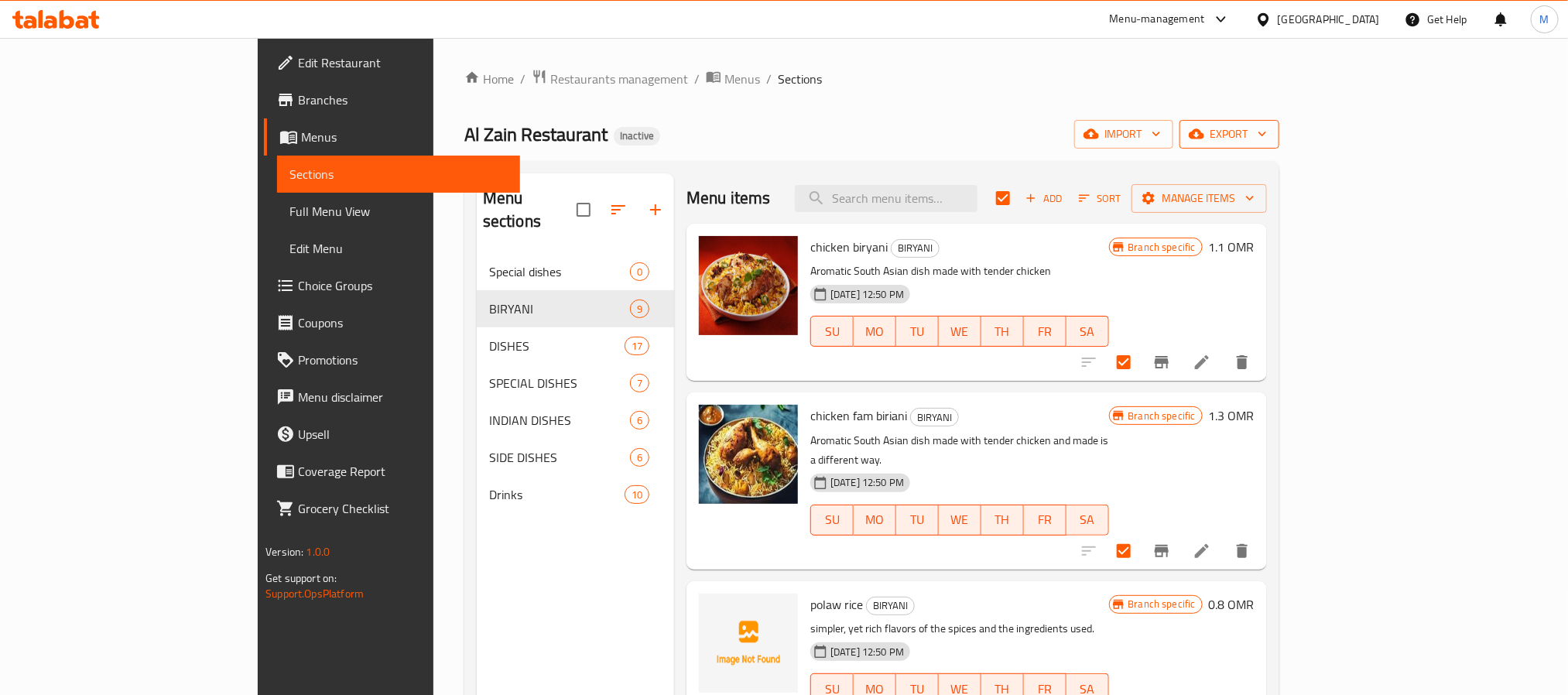
click at [1267, 131] on span "export" at bounding box center [1229, 134] width 75 height 19
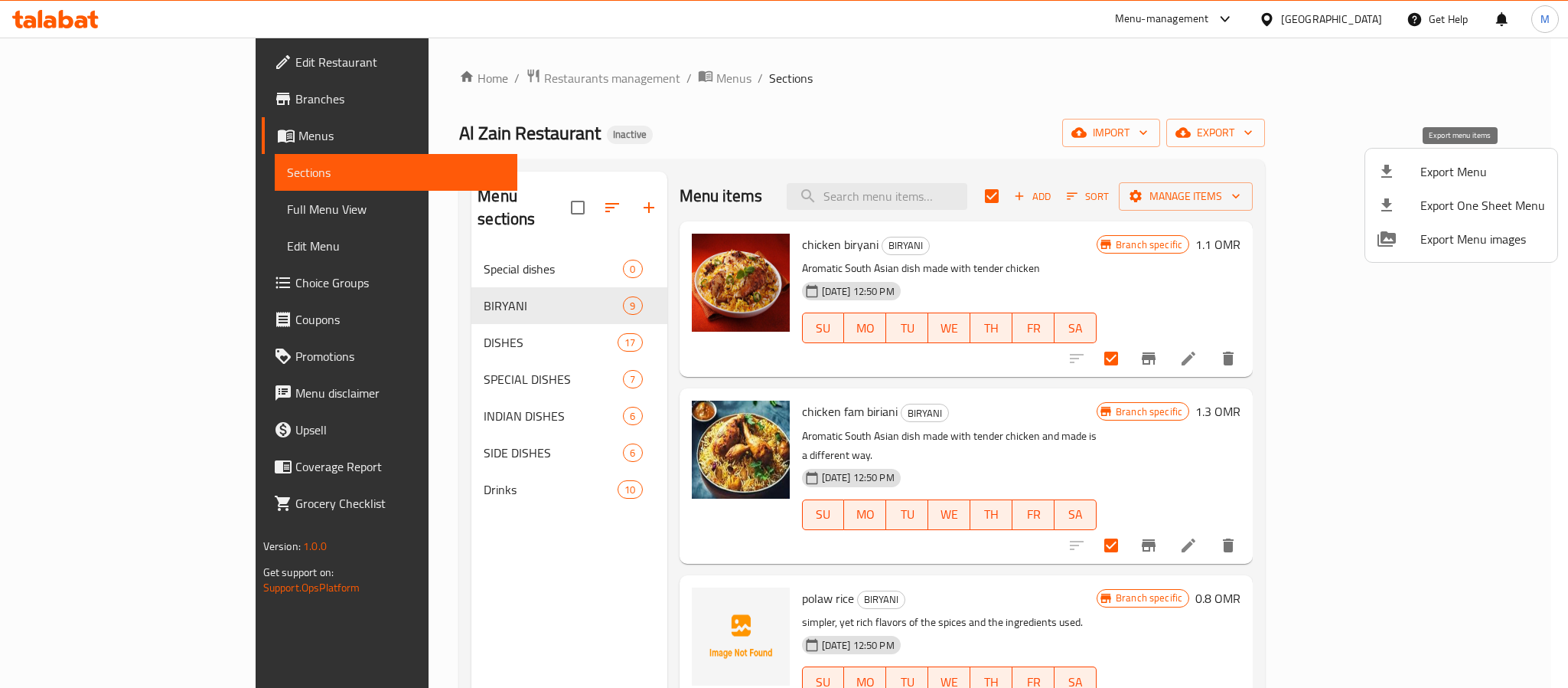
click at [1452, 170] on span "Export Menu" at bounding box center [1482, 171] width 125 height 19
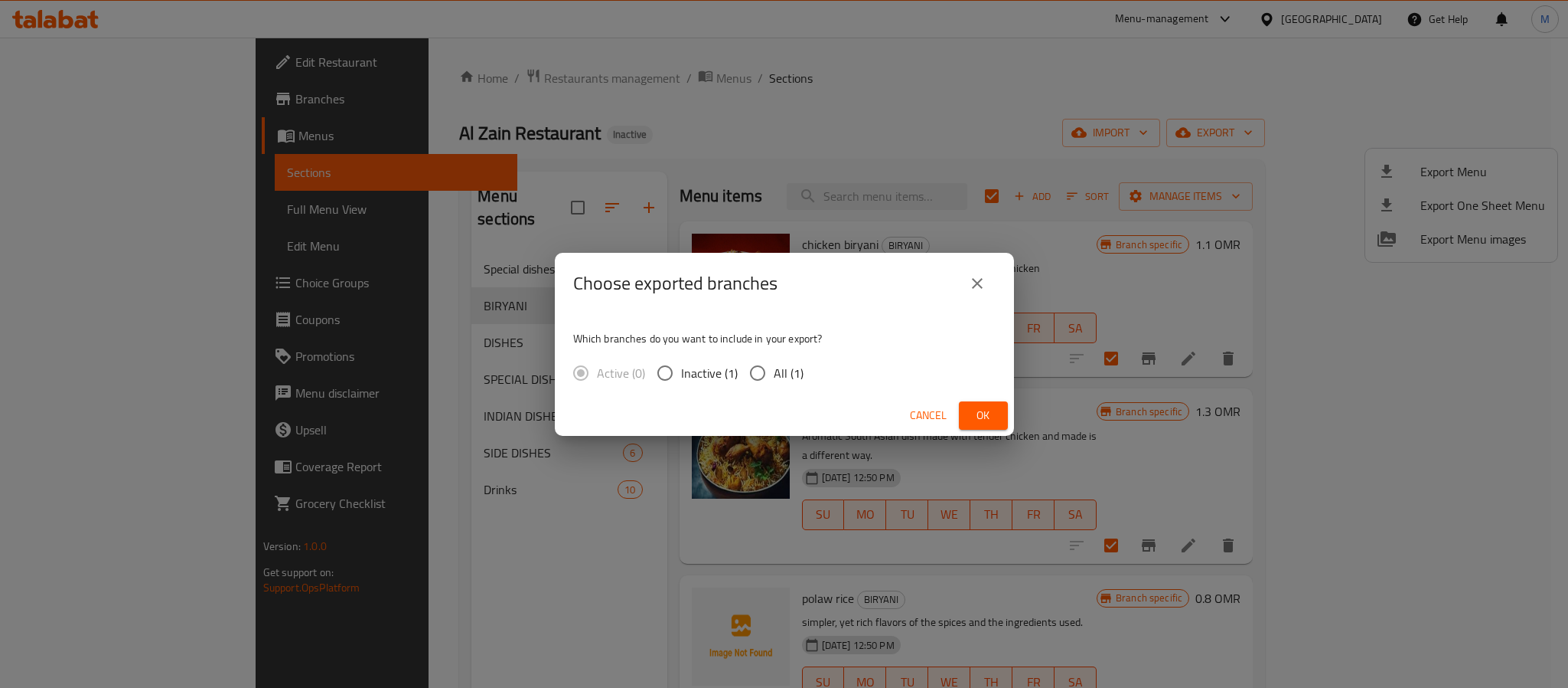
click at [783, 377] on span "All (1)" at bounding box center [789, 373] width 30 height 19
click at [774, 377] on input "All (1)" at bounding box center [757, 372] width 32 height 32
radio input "true"
click at [1006, 409] on button "Ok" at bounding box center [984, 415] width 49 height 29
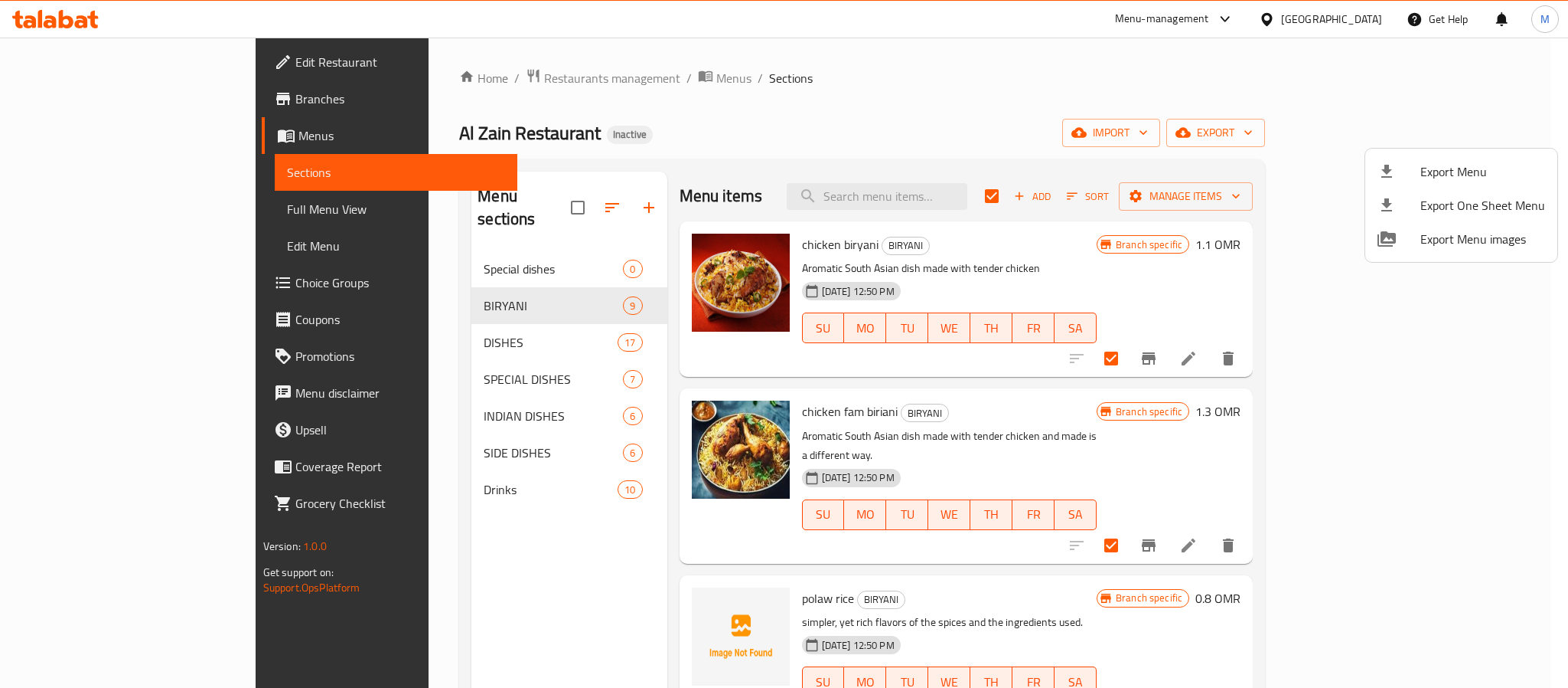
click at [970, 129] on div at bounding box center [784, 344] width 1568 height 688
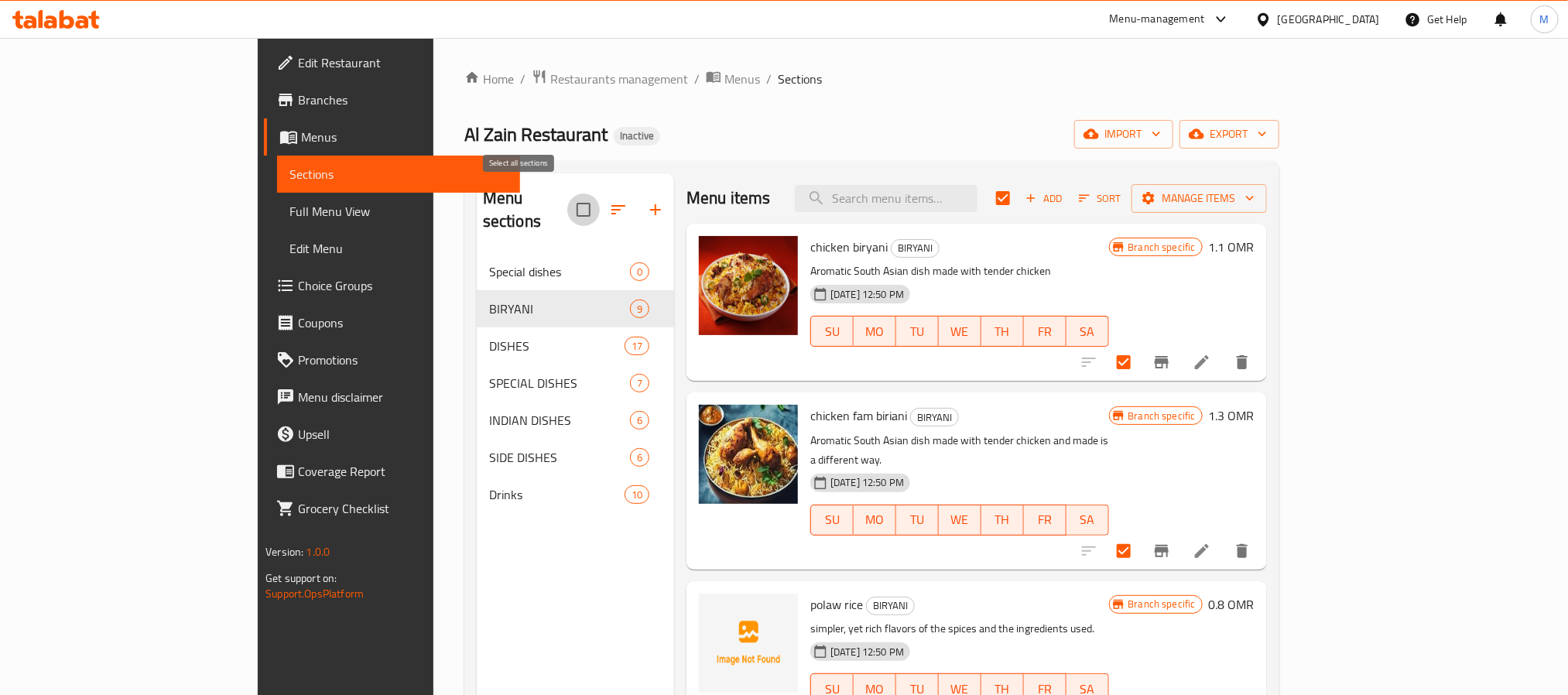
click at [567, 195] on input "checkbox" at bounding box center [583, 209] width 32 height 32
checkbox input "true"
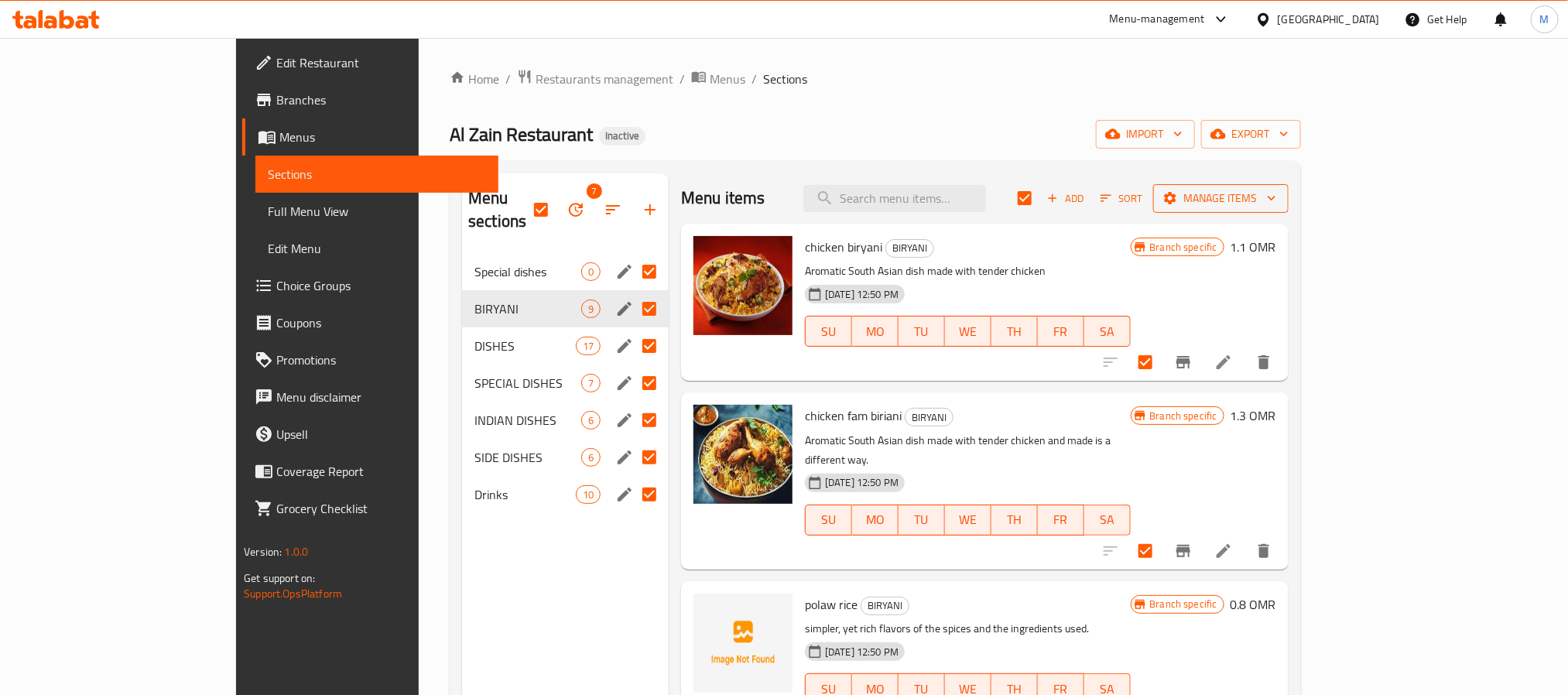
click at [1276, 198] on span "Manage items" at bounding box center [1221, 198] width 111 height 19
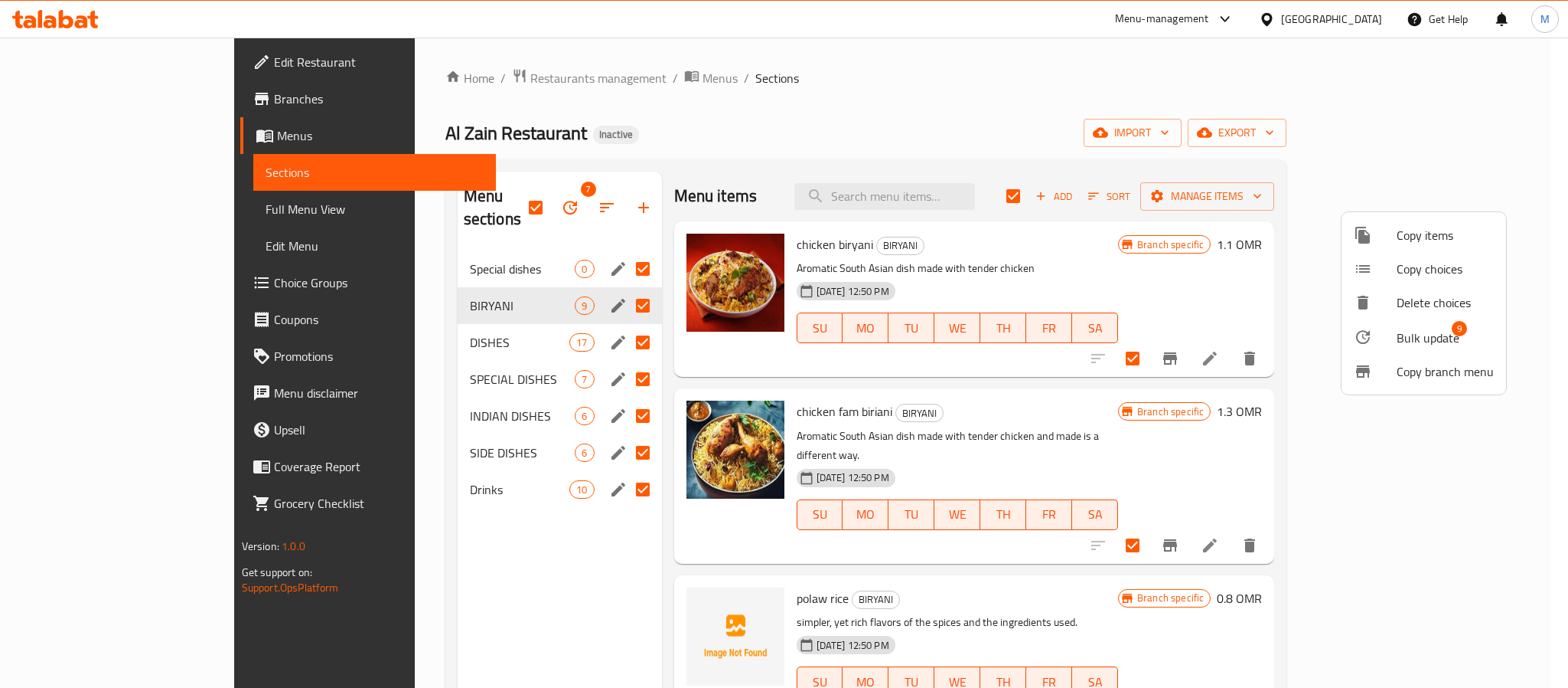
click at [520, 193] on div at bounding box center [784, 344] width 1568 height 688
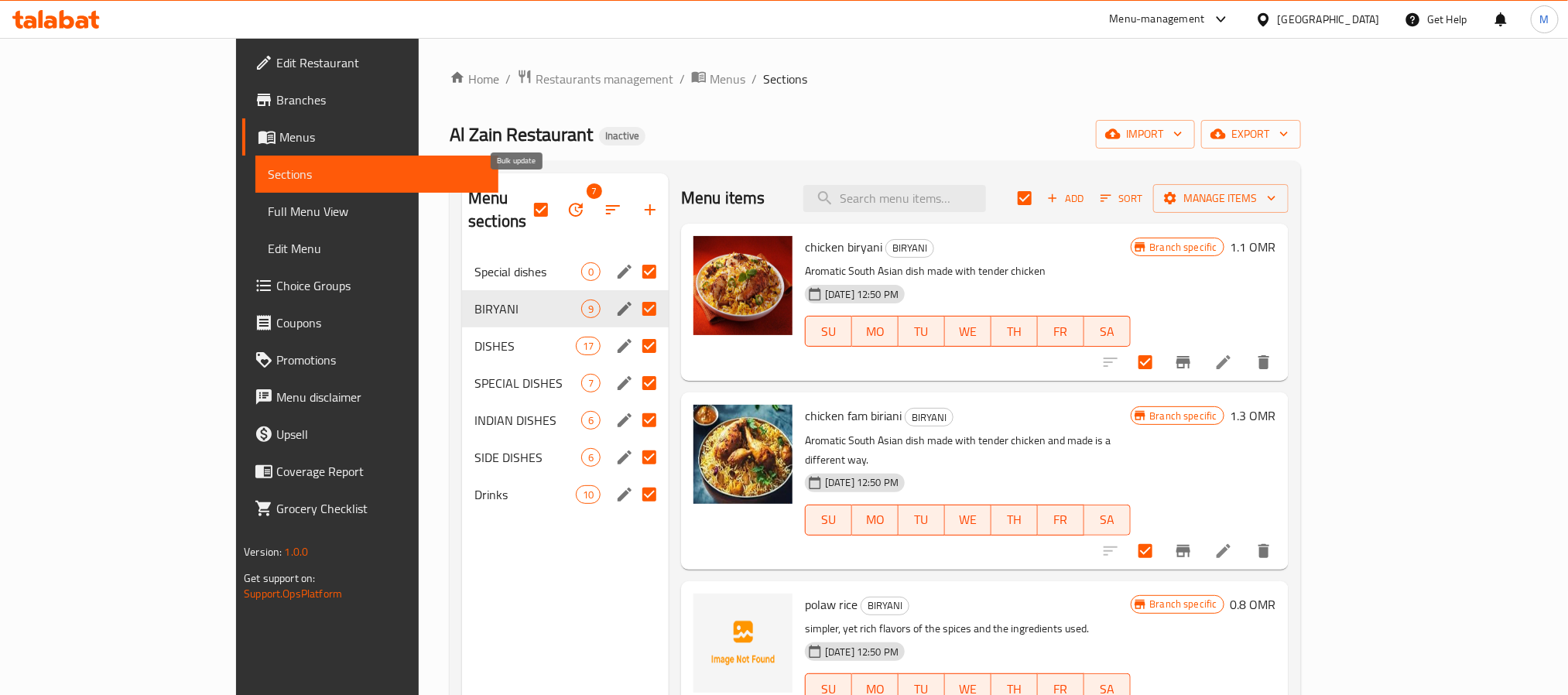
click at [569, 203] on icon "button" at bounding box center [576, 209] width 14 height 14
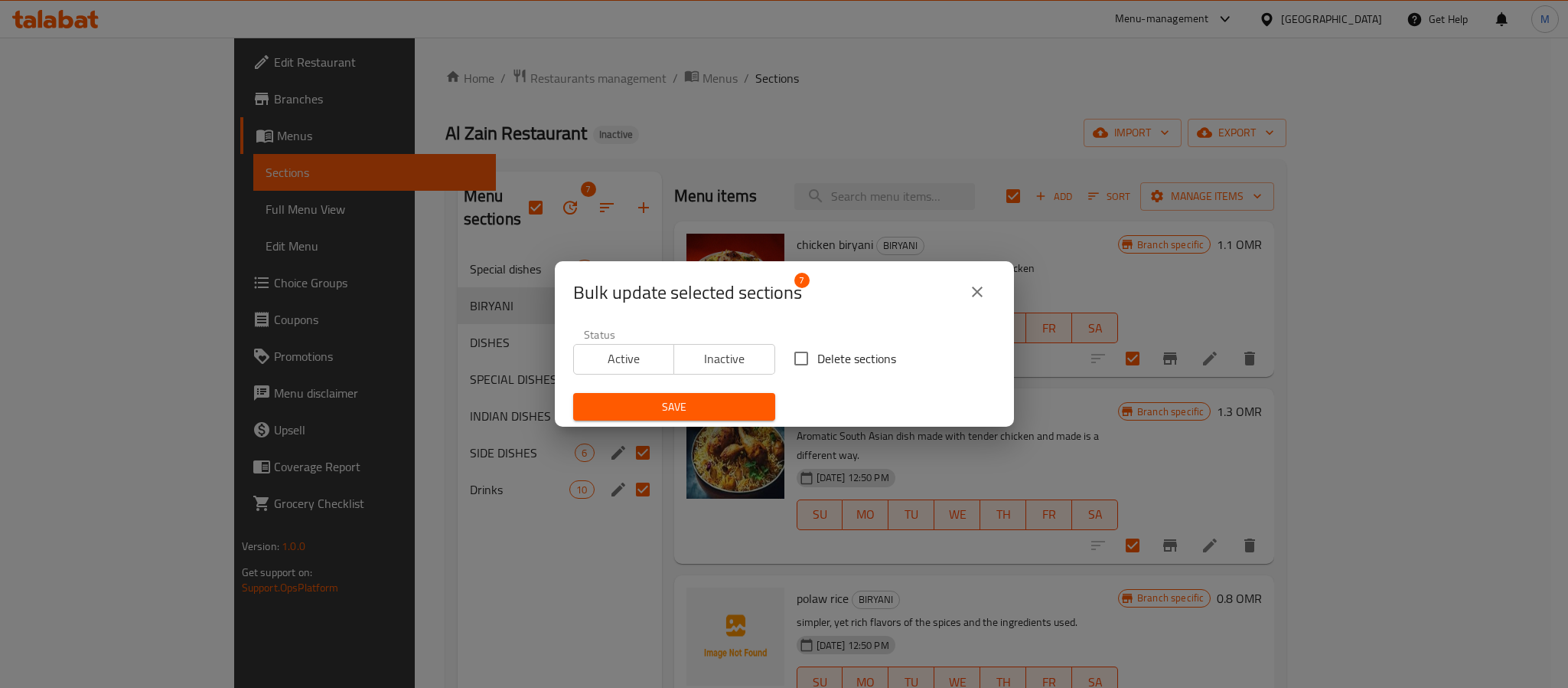
click at [893, 375] on div "Delete sections" at bounding box center [895, 358] width 220 height 51
click at [855, 349] on span "Delete sections" at bounding box center [857, 358] width 79 height 19
click at [817, 347] on input "Delete sections" at bounding box center [801, 357] width 32 height 32
checkbox input "true"
click at [731, 393] on button "Save" at bounding box center [675, 406] width 202 height 29
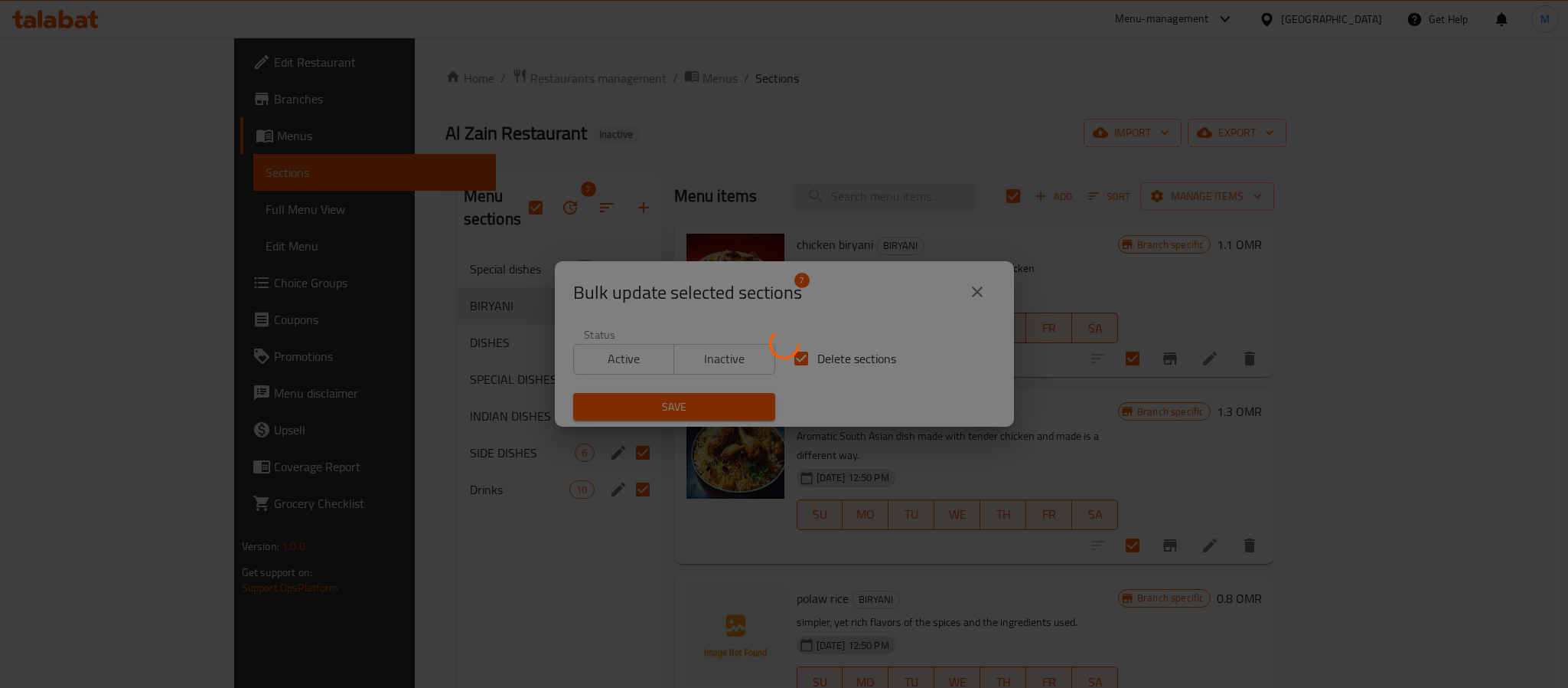
checkbox input "false"
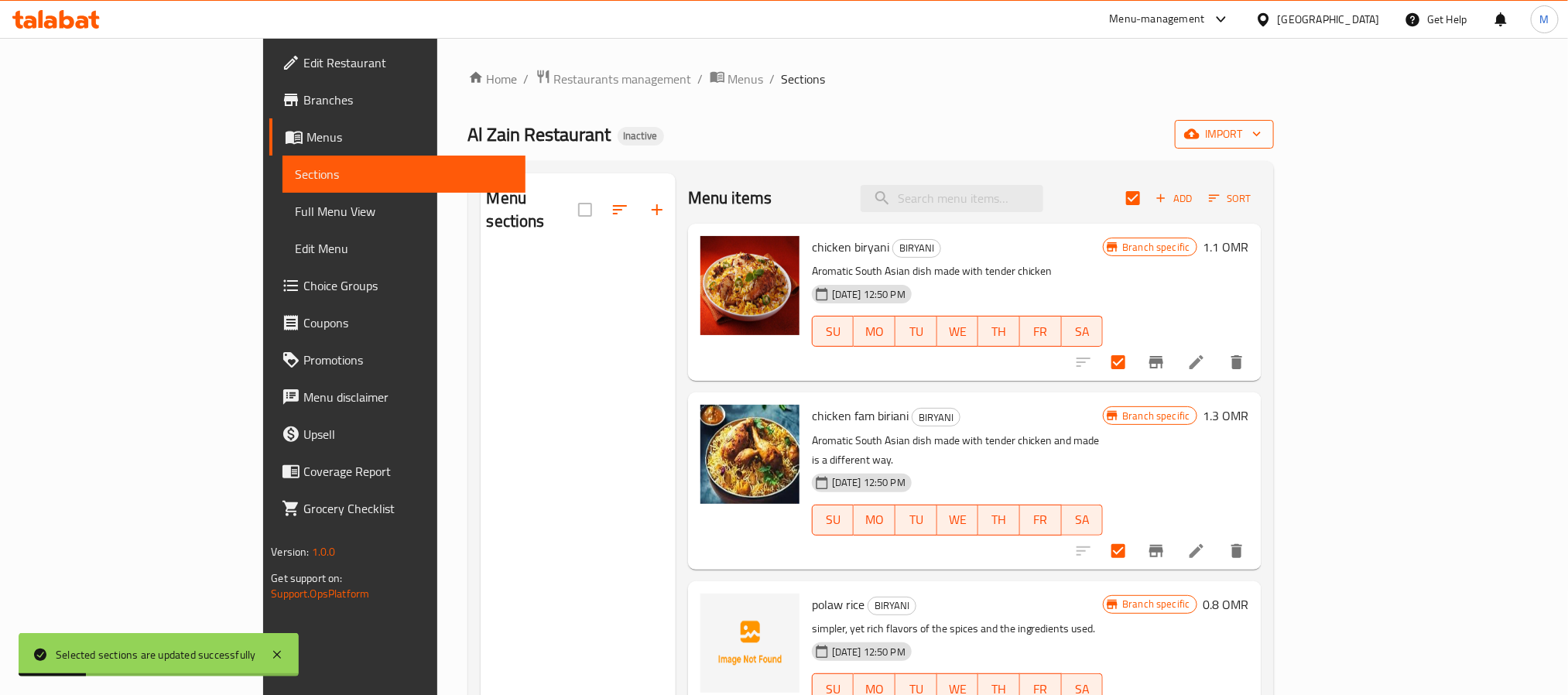
click at [1261, 137] on span "import" at bounding box center [1224, 134] width 74 height 19
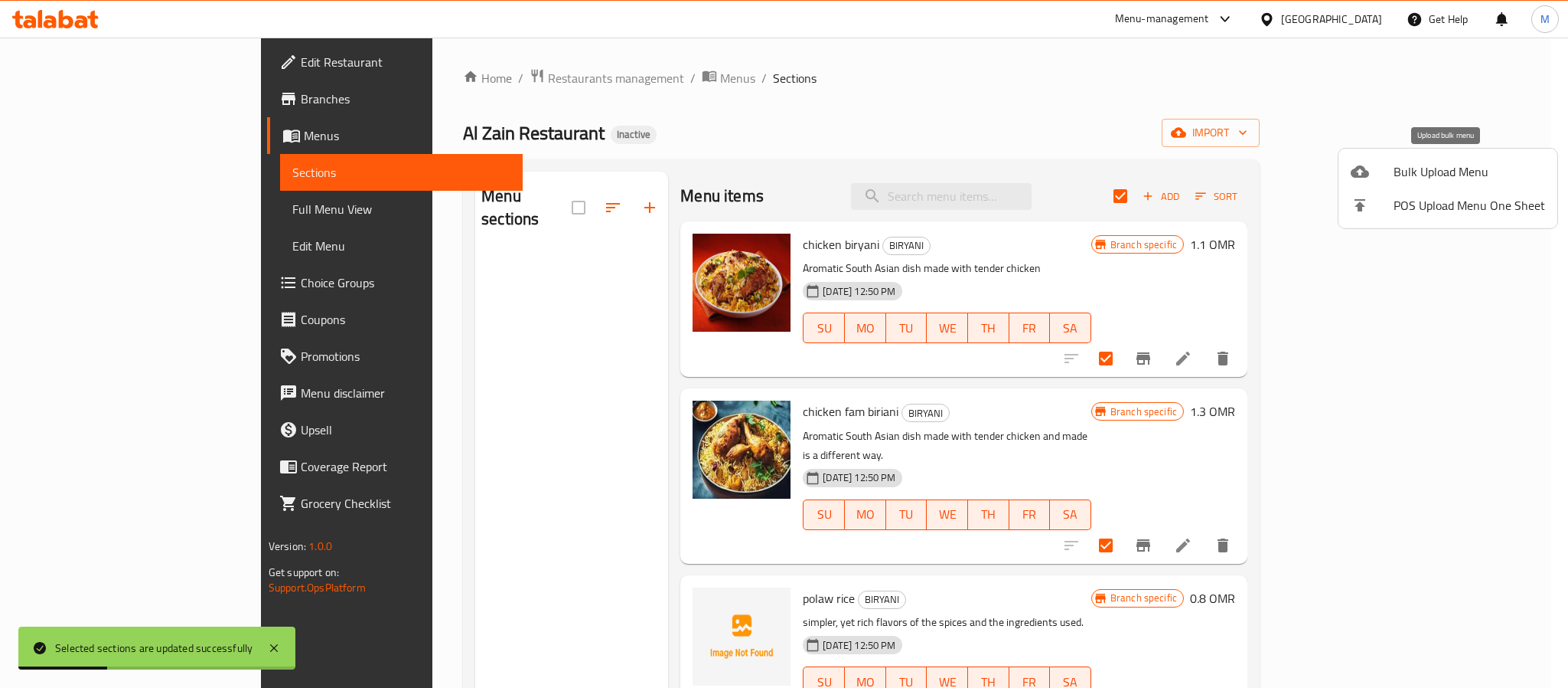
click at [1433, 170] on span "Bulk Upload Menu" at bounding box center [1470, 171] width 152 height 19
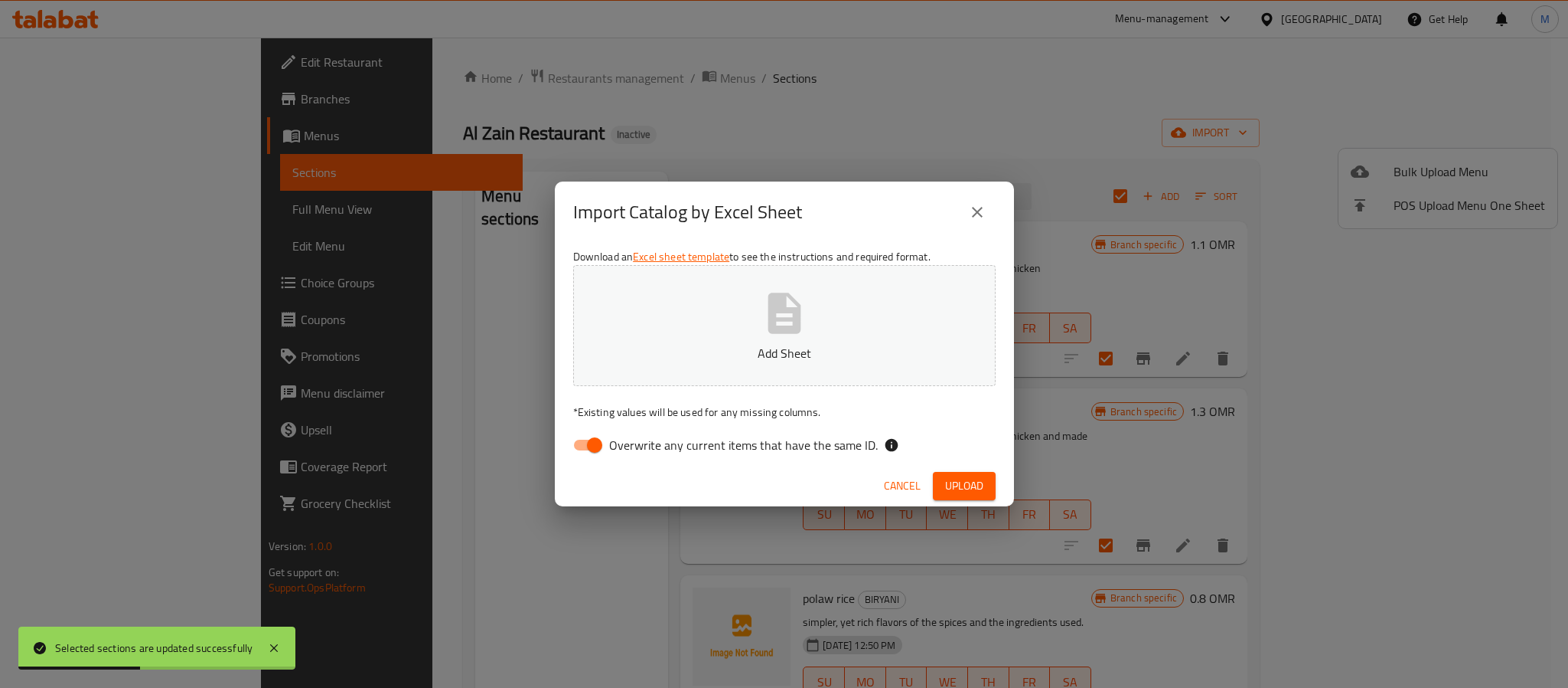
click at [720, 436] on span "Overwrite any current items that have the same ID." at bounding box center [743, 445] width 268 height 19
click at [638, 435] on input "Overwrite any current items that have the same ID." at bounding box center [595, 445] width 87 height 29
checkbox input "false"
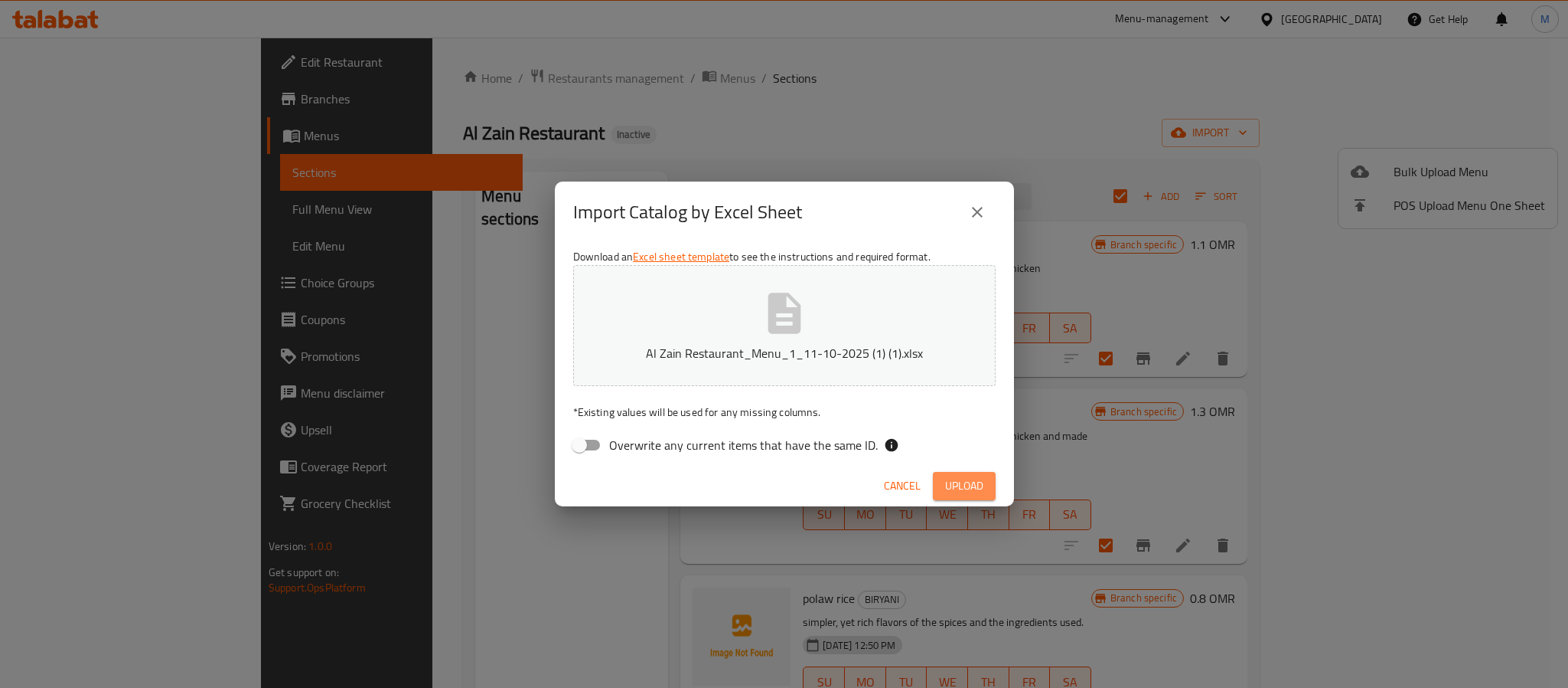
click at [972, 478] on span "Upload" at bounding box center [964, 486] width 38 height 19
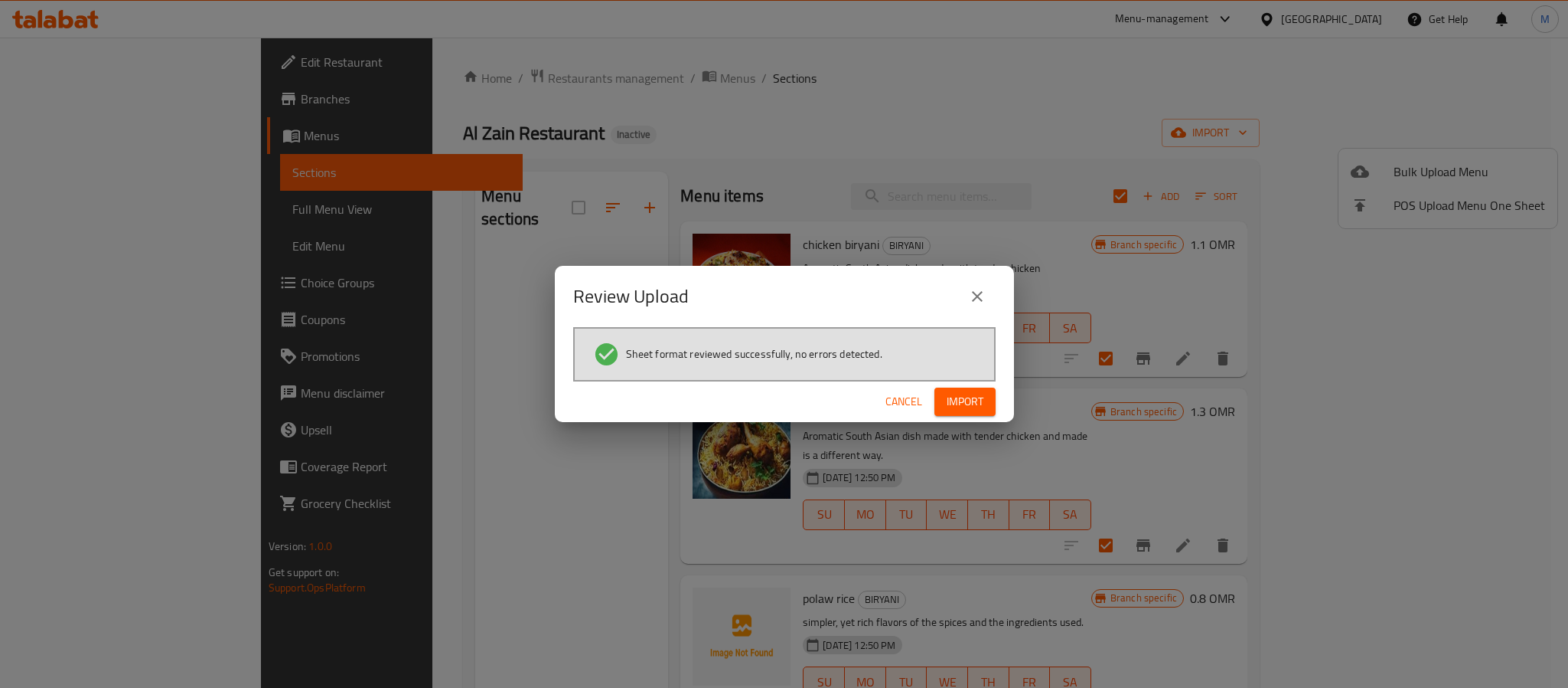
click at [978, 407] on span "Import" at bounding box center [965, 401] width 37 height 19
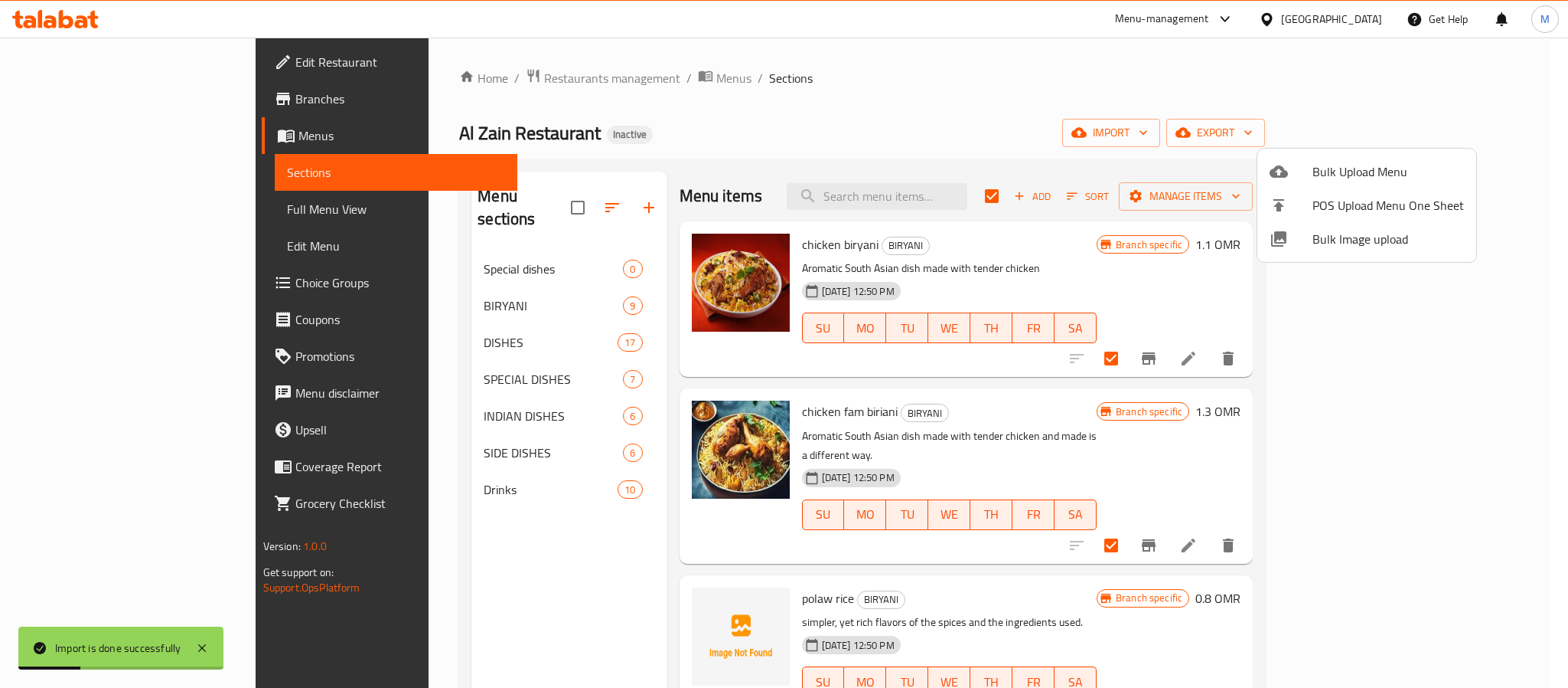
click at [774, 144] on div at bounding box center [784, 344] width 1568 height 688
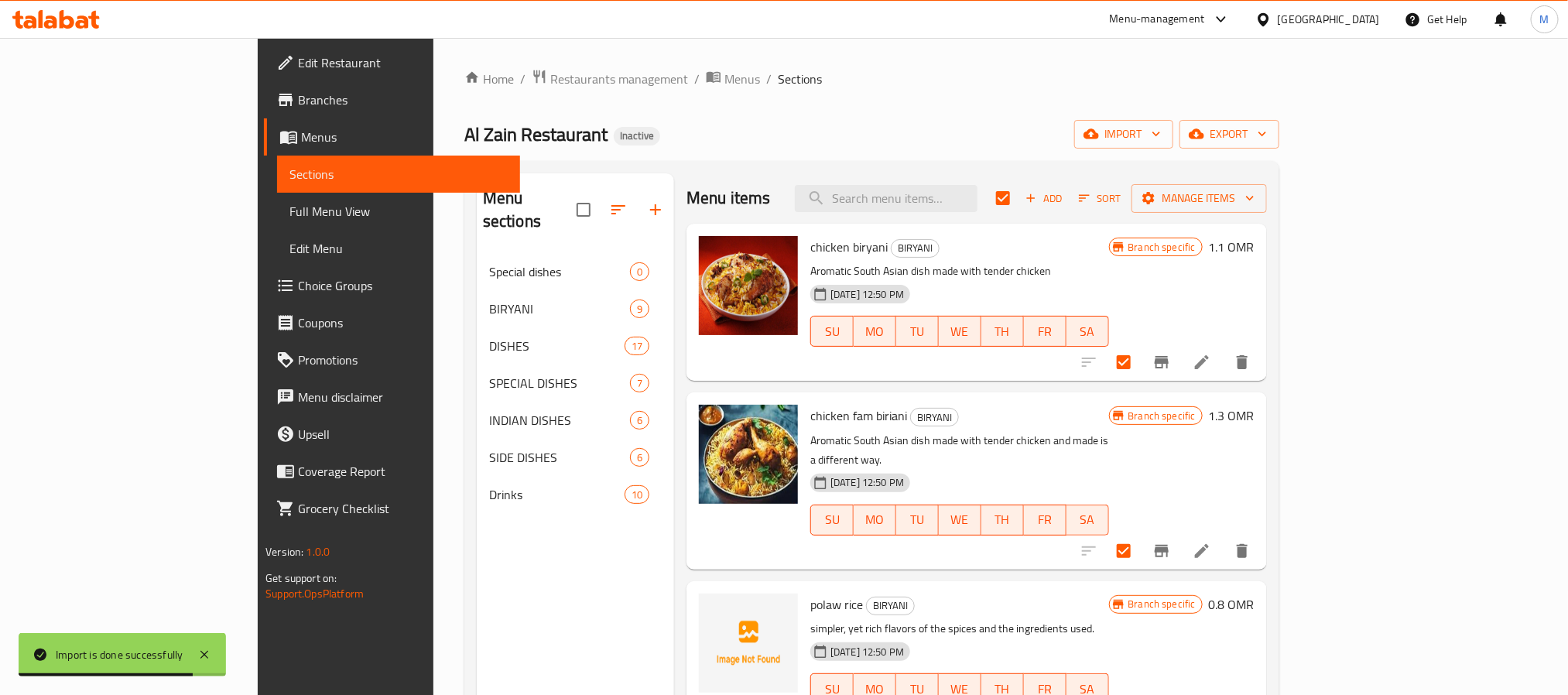
click at [277, 225] on link "Full Menu View" at bounding box center [398, 211] width 242 height 37
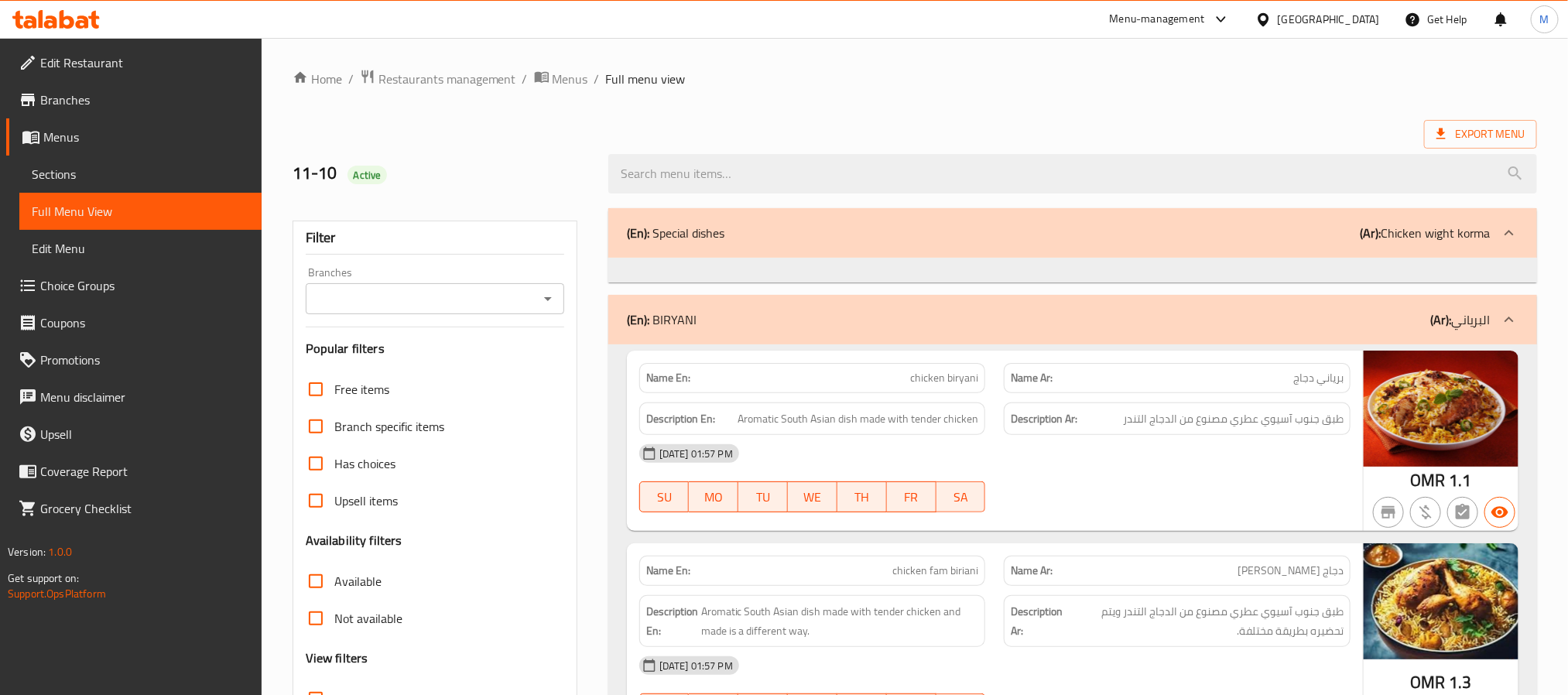
click at [520, 307] on input "Branches" at bounding box center [421, 298] width 224 height 21
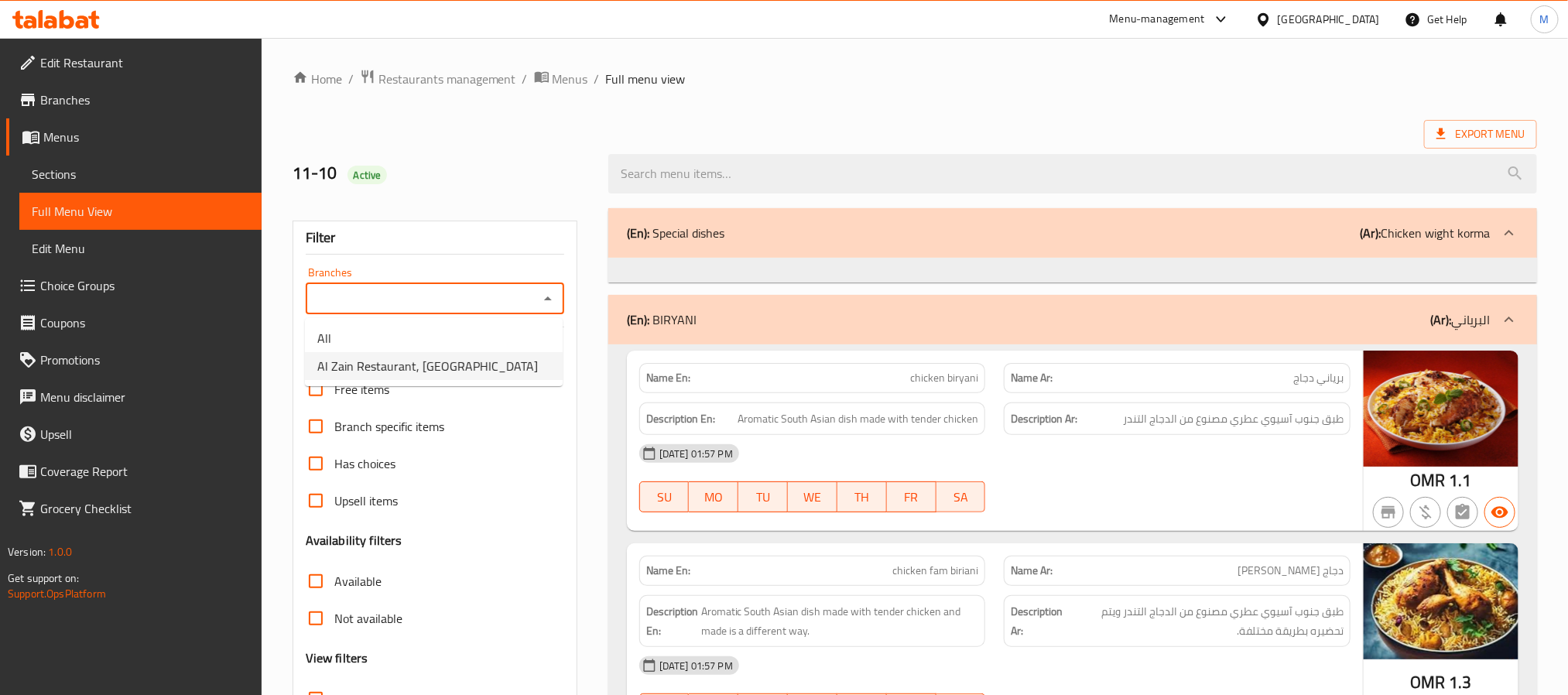
click at [468, 369] on li "Al Zain Restaurant, [GEOGRAPHIC_DATA]" at bounding box center [434, 366] width 257 height 28
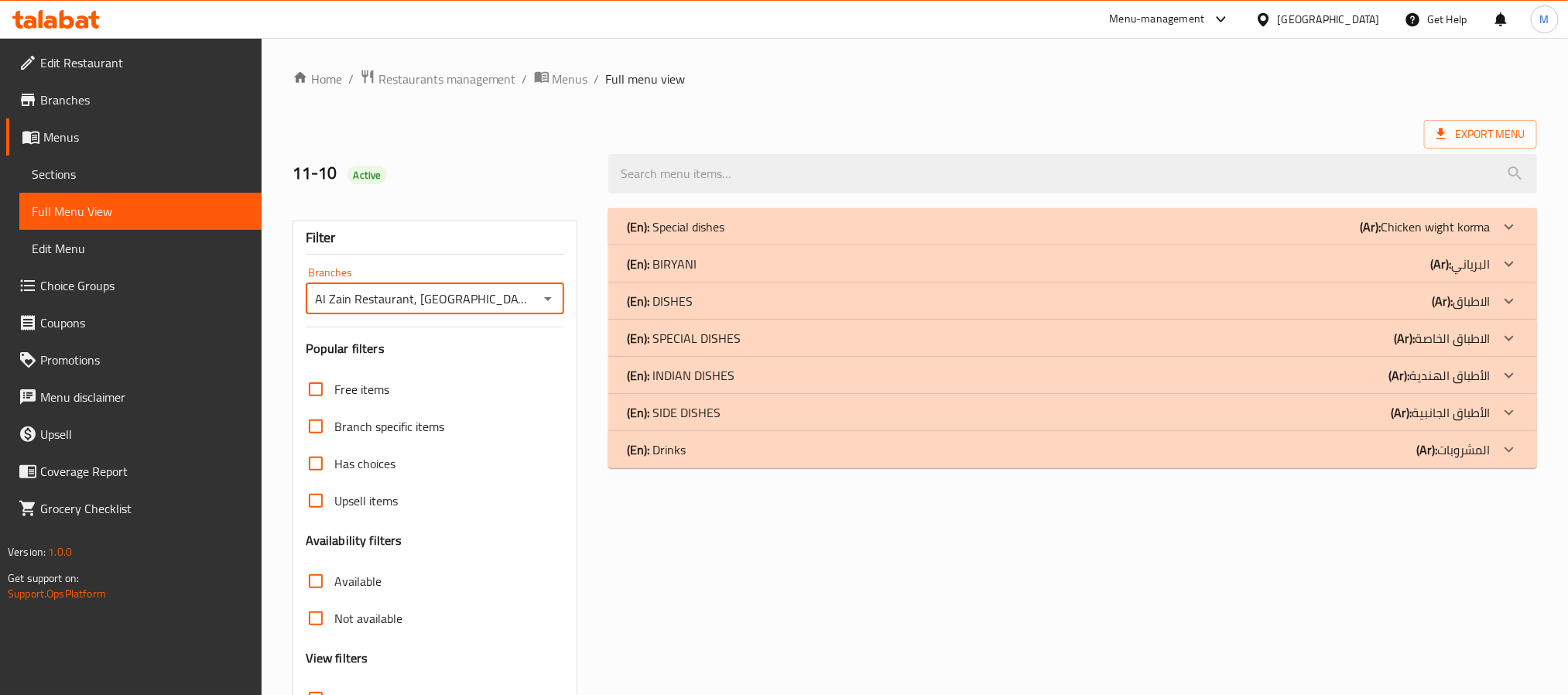
type input "Al Zain Restaurant, [GEOGRAPHIC_DATA]"
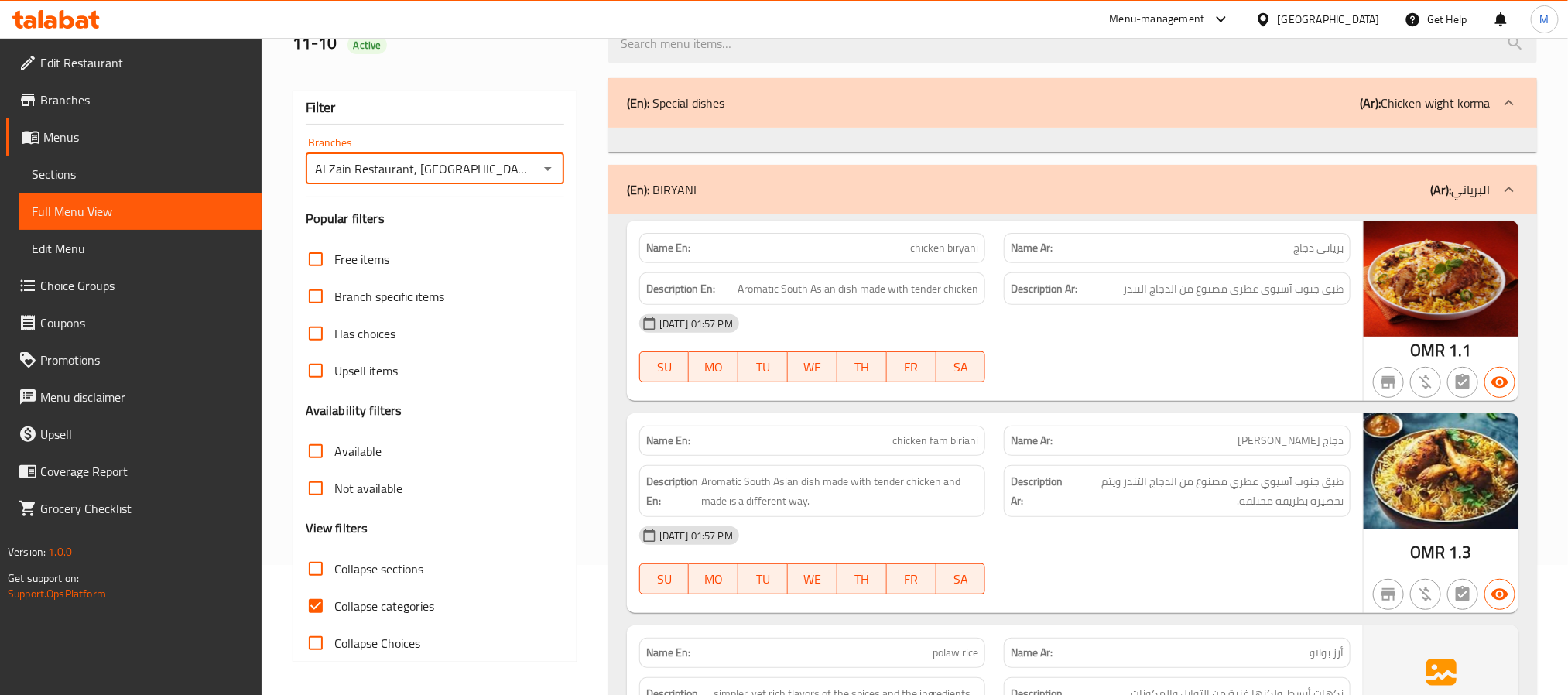
click at [368, 488] on span "Not available" at bounding box center [368, 488] width 68 height 19
click at [334, 488] on input "Not available" at bounding box center [315, 488] width 37 height 37
checkbox input "true"
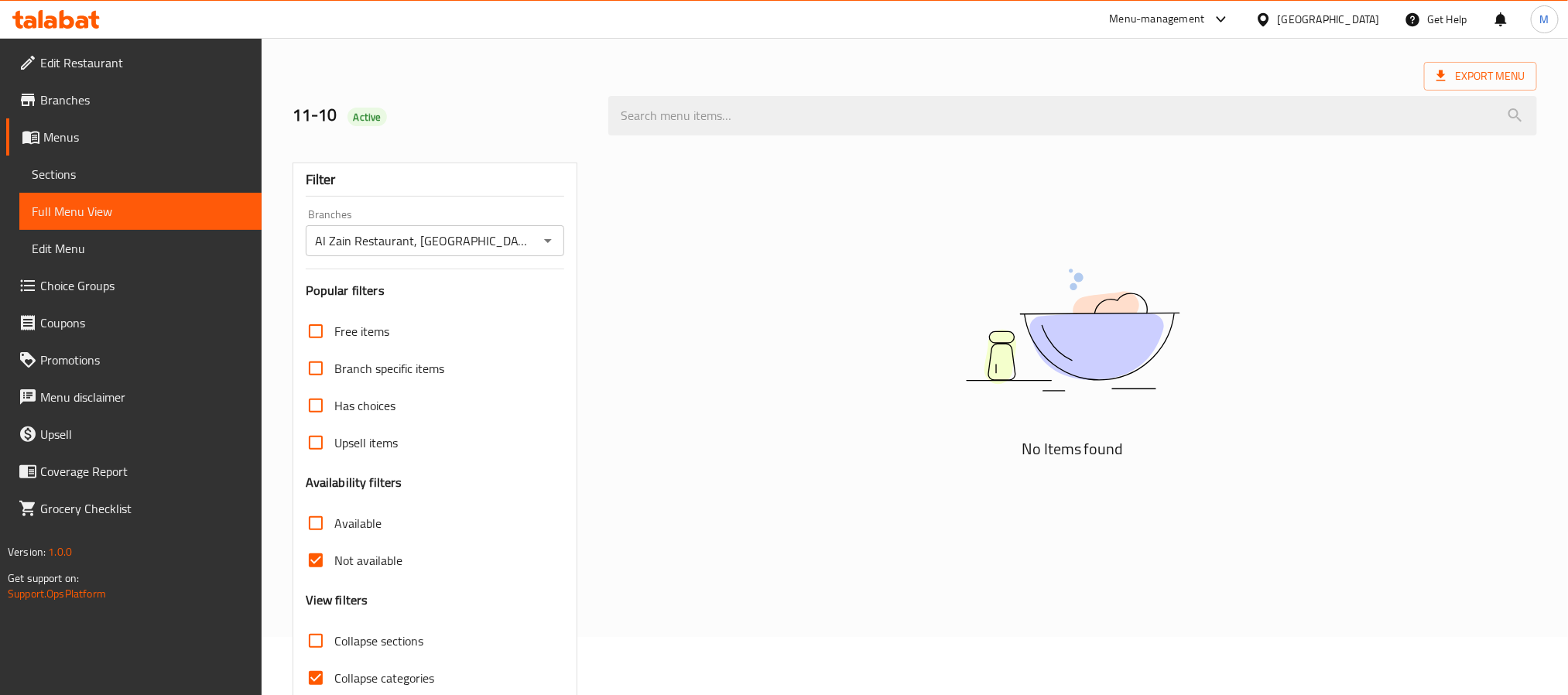
scroll to position [0, 0]
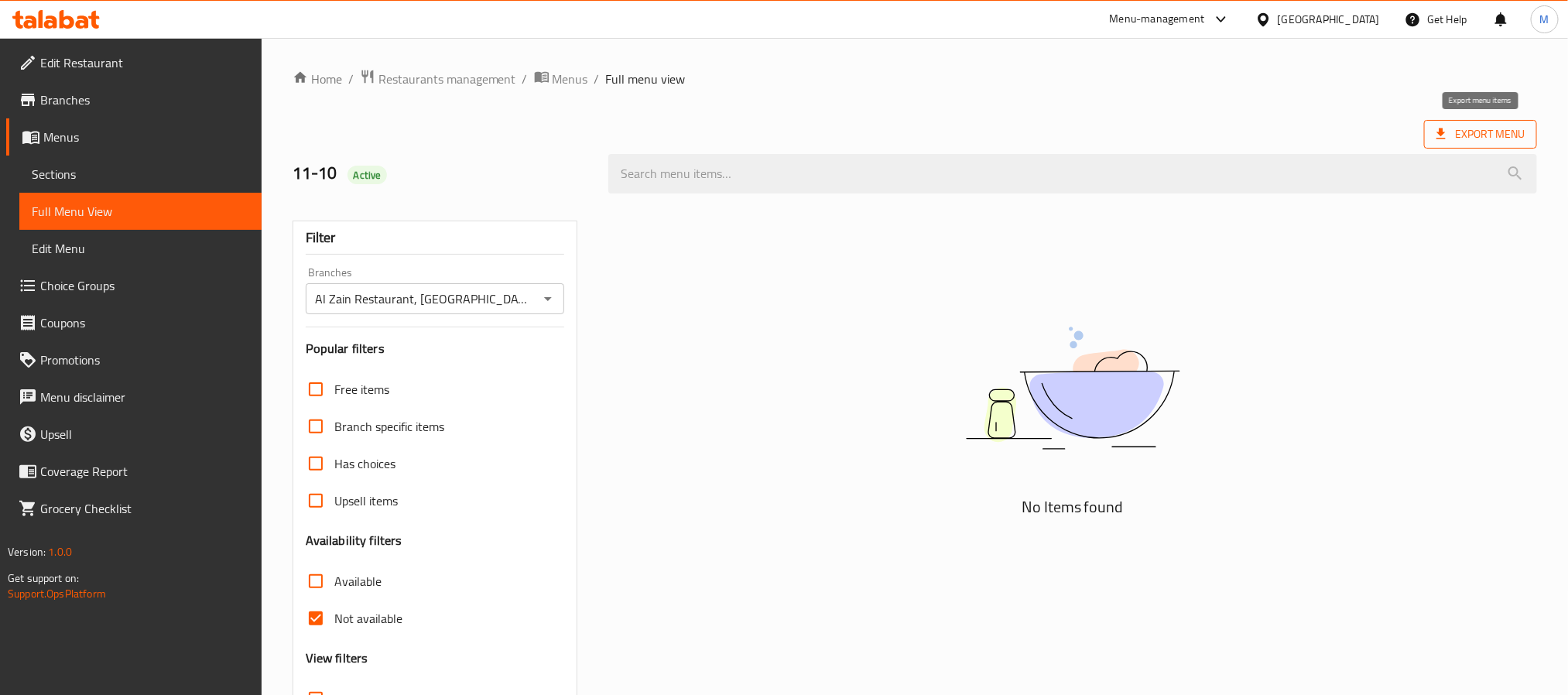
click at [1485, 126] on span "Export Menu" at bounding box center [1480, 134] width 88 height 19
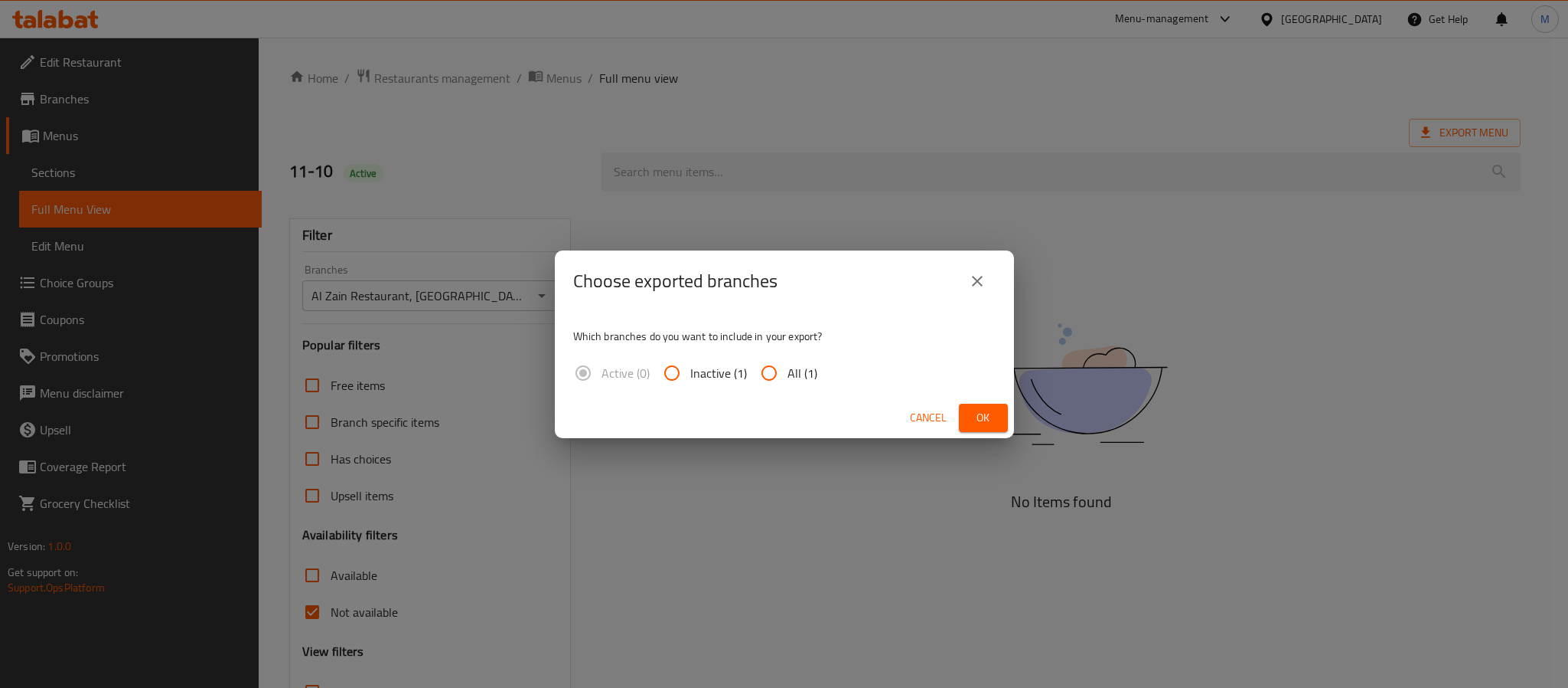
click at [795, 354] on label "All (1)" at bounding box center [784, 372] width 67 height 37
click at [787, 354] on input "All (1)" at bounding box center [768, 372] width 37 height 37
radio input "true"
click at [993, 409] on span "Ok" at bounding box center [984, 417] width 24 height 19
